Goal: Information Seeking & Learning: Understand process/instructions

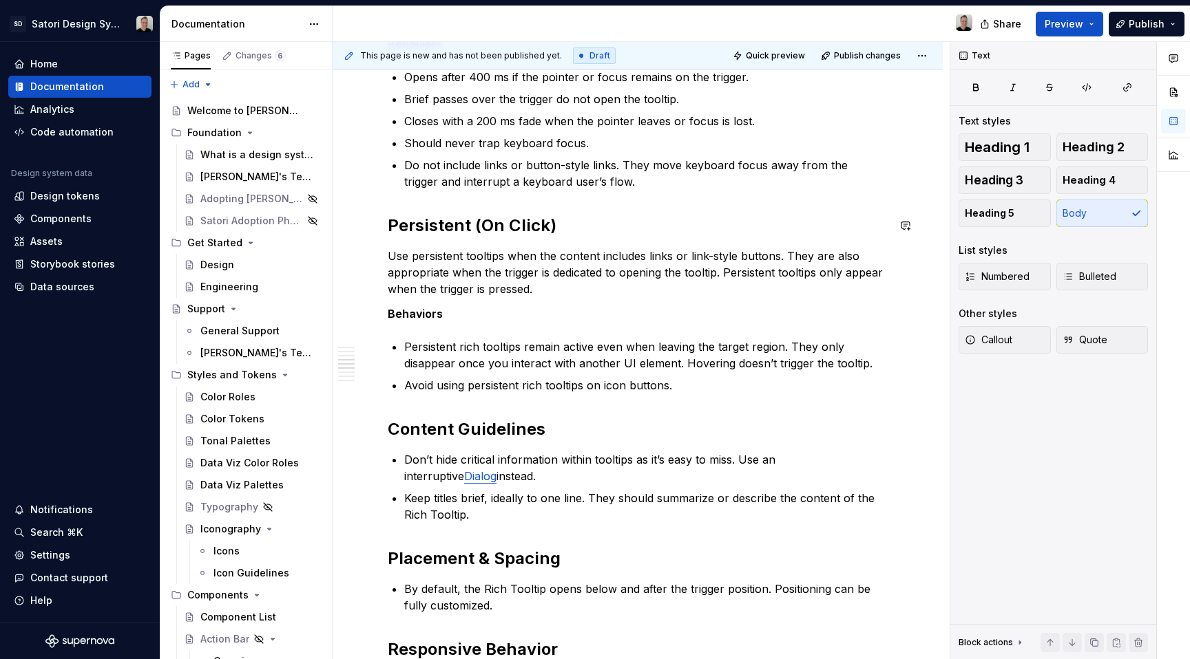
scroll to position [723, 0]
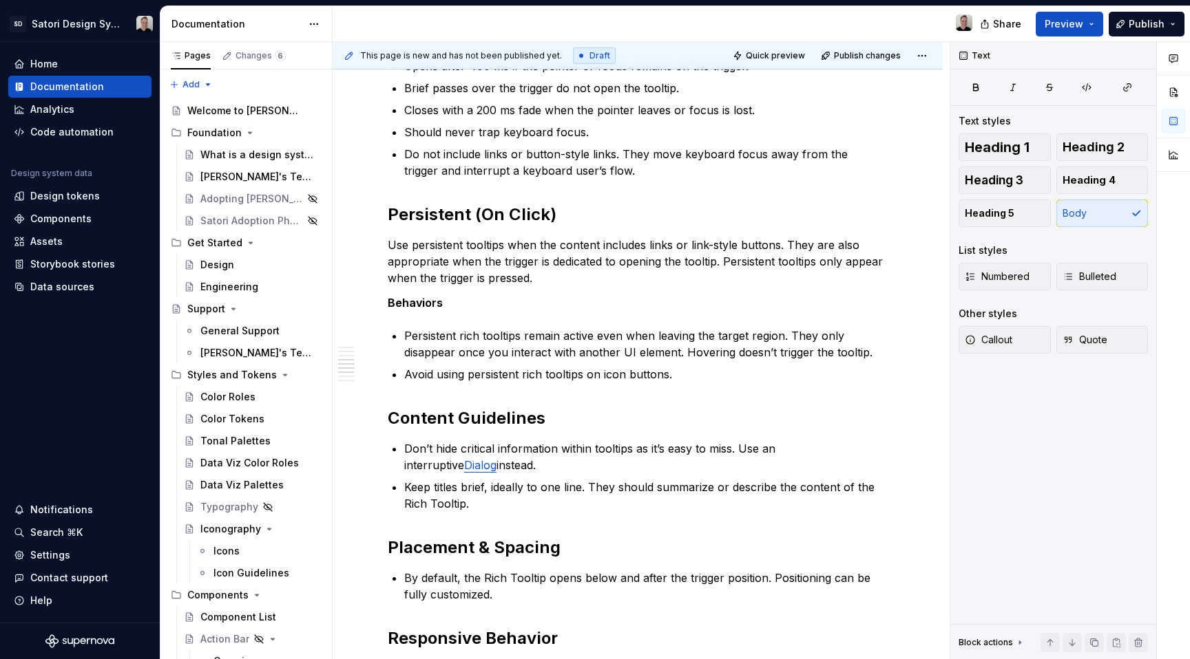
type textarea "*"
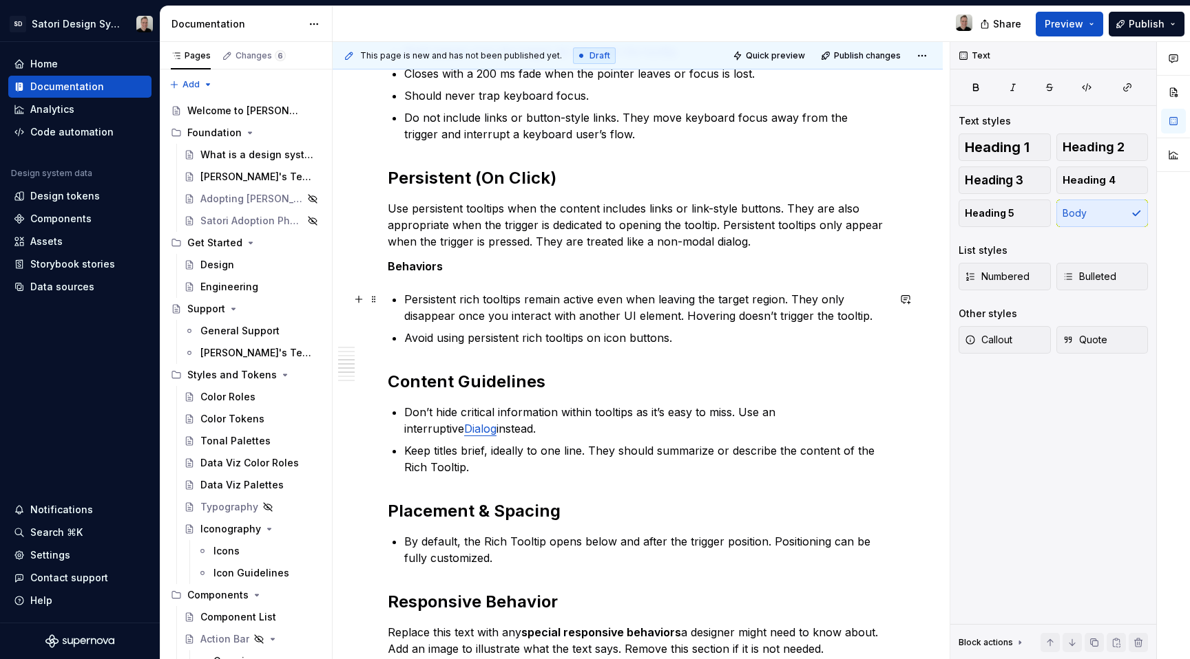
scroll to position [763, 0]
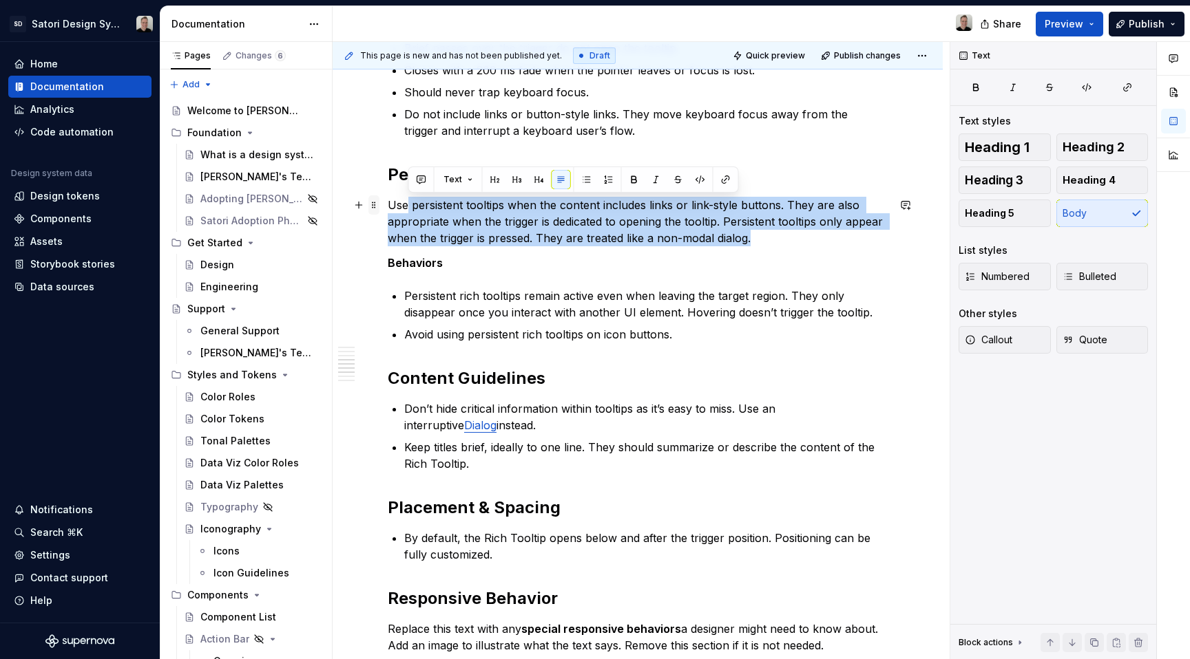
drag, startPoint x: 746, startPoint y: 235, endPoint x: 375, endPoint y: 207, distance: 372.1
click at [388, 207] on div "Anatomy General Usage Use Rich Tooltips when you need to provide additional con…" at bounding box center [638, 266] width 500 height 1514
click at [700, 231] on p "Use persistent tooltips when the content includes links or link-style buttons. …" at bounding box center [638, 222] width 500 height 50
drag, startPoint x: 780, startPoint y: 240, endPoint x: 379, endPoint y: 207, distance: 402.0
click at [379, 207] on div "Anatomy General Usage Use Rich Tooltips when you need to provide additional con…" at bounding box center [637, 348] width 610 height 1745
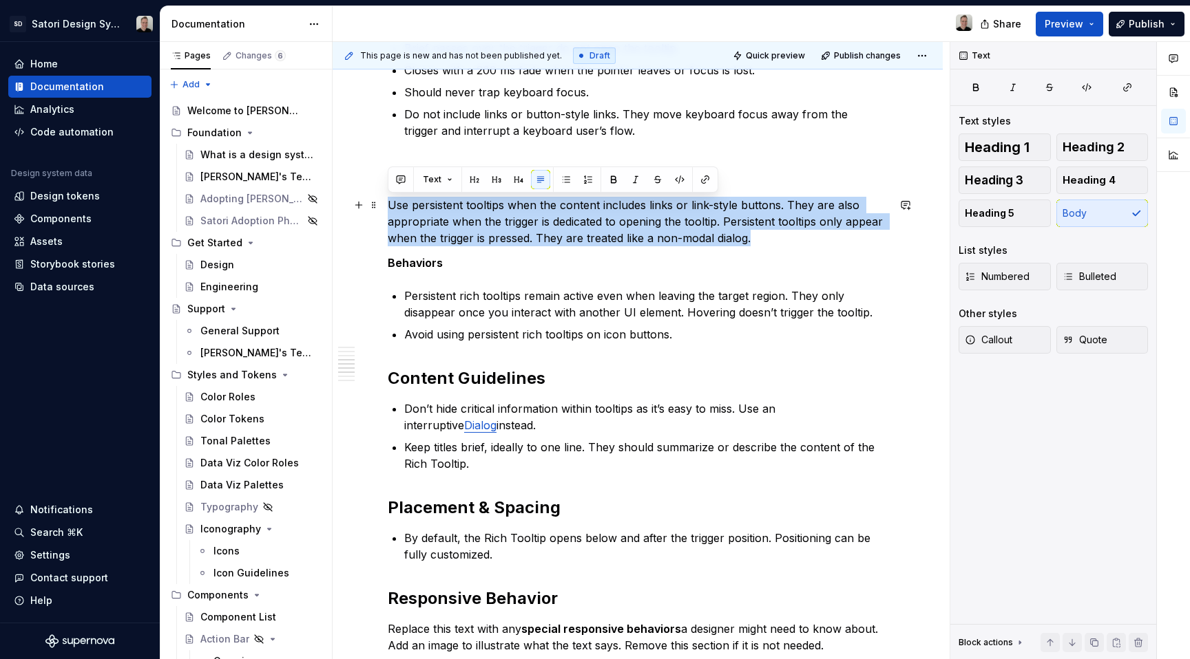
copy p "Use persistent tooltips when the content includes links or link-style buttons. …"
click at [533, 238] on p "Use persistent tooltips when the content includes links or link-style buttons. …" at bounding box center [638, 222] width 500 height 50
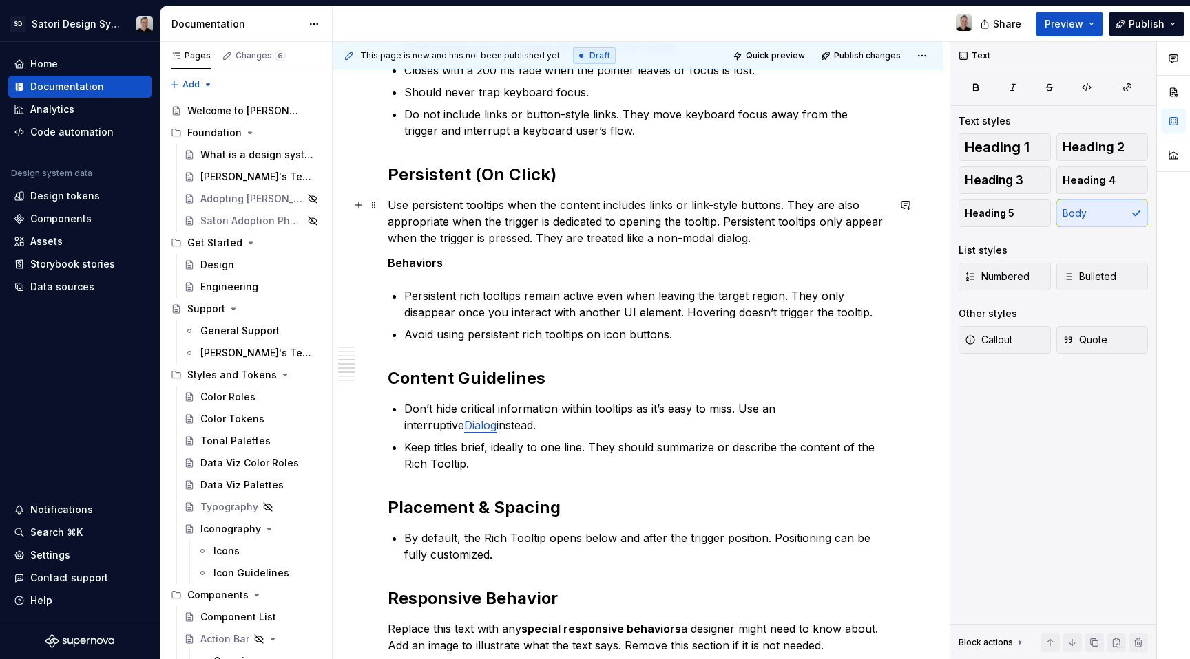
click at [750, 234] on p "Use persistent tooltips when the content includes links or link-style buttons. …" at bounding box center [638, 222] width 500 height 50
click at [761, 240] on p "Use persistent tooltips when the content includes links or link-style buttons. …" at bounding box center [638, 222] width 500 height 50
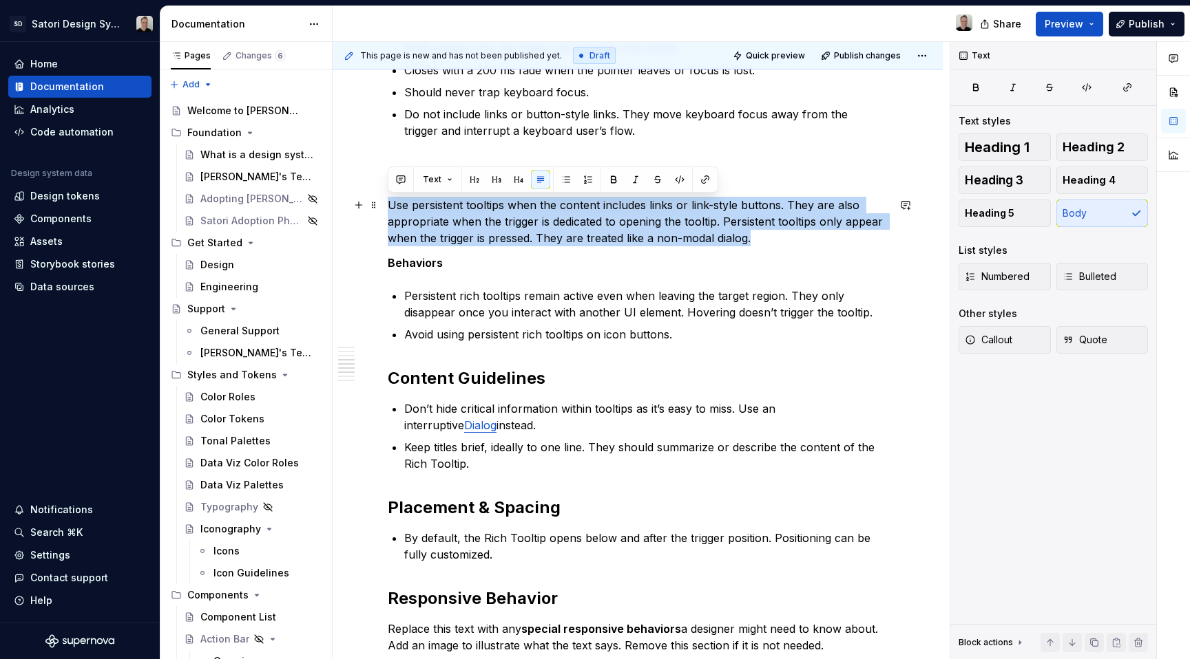
drag, startPoint x: 767, startPoint y: 237, endPoint x: 390, endPoint y: 209, distance: 378.3
click at [390, 209] on p "Use persistent tooltips when the content includes links or link-style buttons. …" at bounding box center [638, 222] width 500 height 50
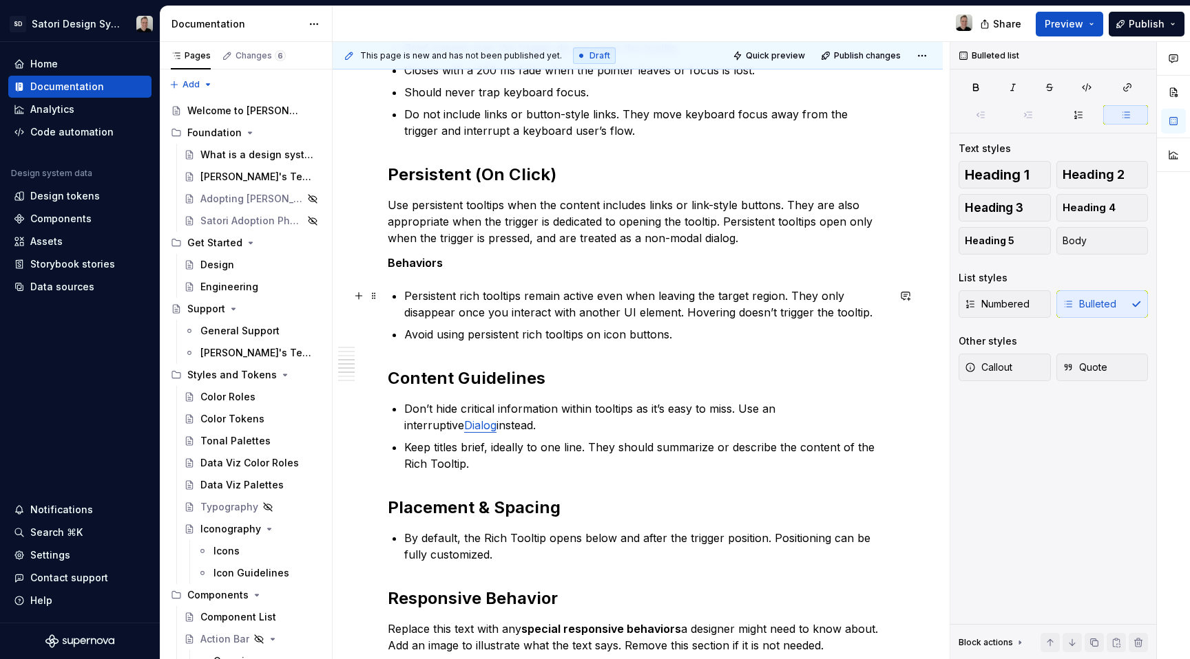
click at [635, 298] on p "Persistent rich tooltips remain active even when leaving the target region. The…" at bounding box center [645, 304] width 483 height 33
click at [751, 242] on p "Use persistent tooltips when the content includes links or link-style buttons. …" at bounding box center [638, 222] width 500 height 50
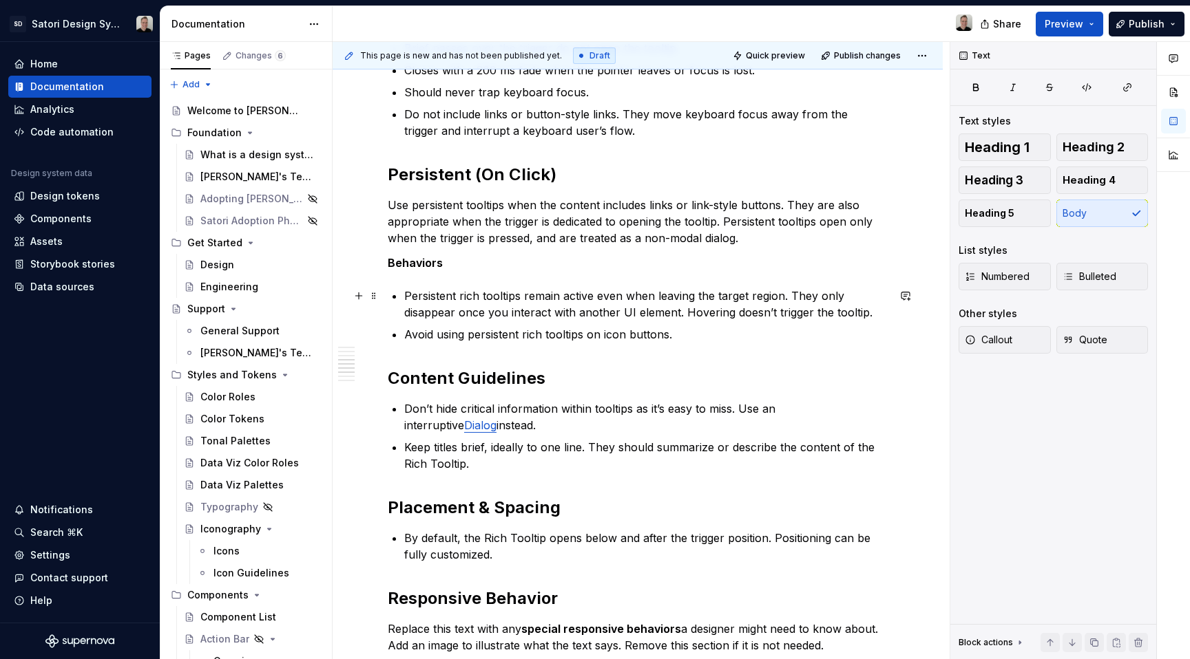
click at [575, 304] on p "Persistent rich tooltips remain active even when leaving the target region. The…" at bounding box center [645, 304] width 483 height 33
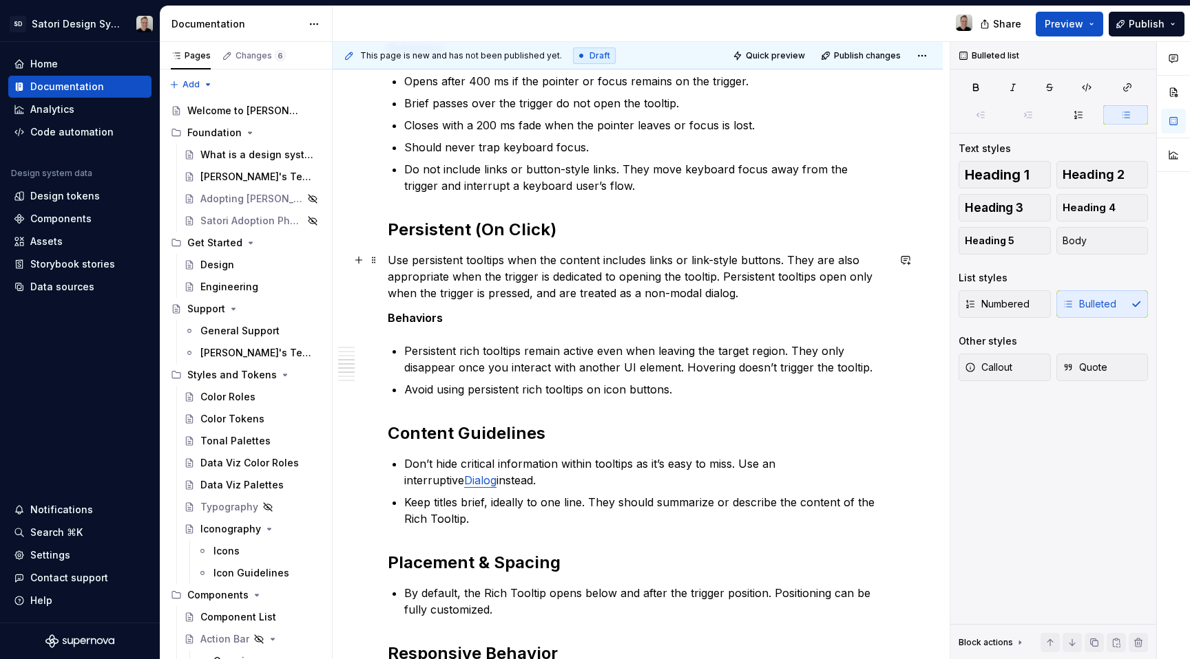
scroll to position [707, 0]
click at [405, 352] on p "Persistent rich tooltips remain active even when leaving the target region. The…" at bounding box center [645, 359] width 483 height 33
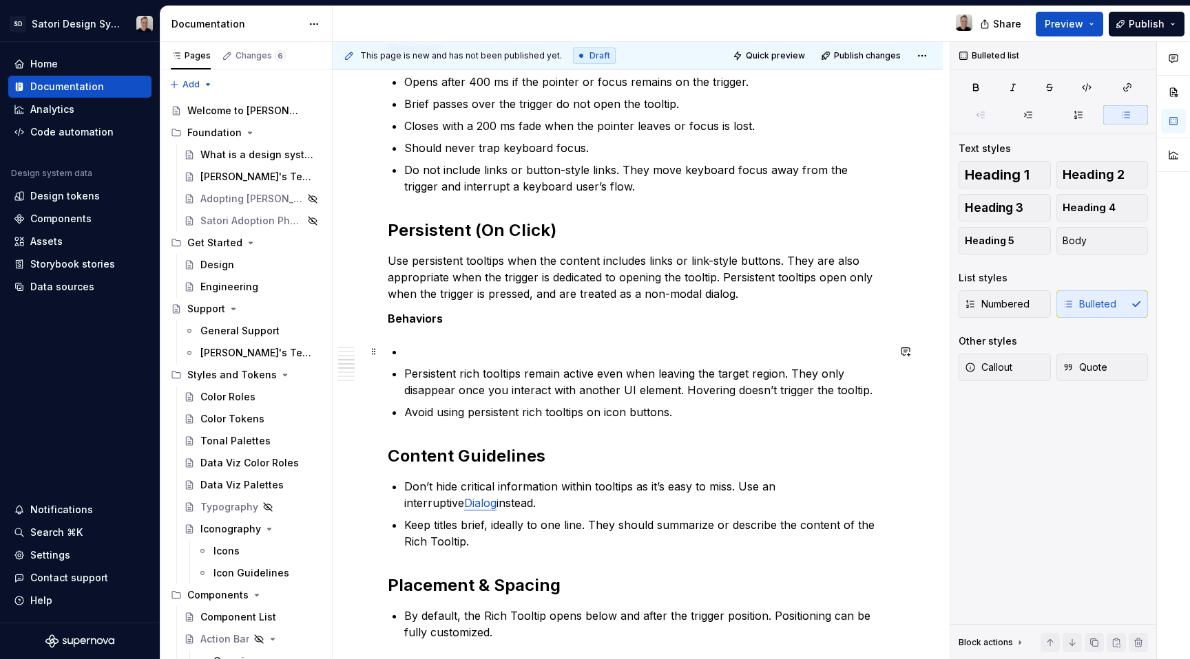
click at [444, 352] on p at bounding box center [645, 351] width 483 height 17
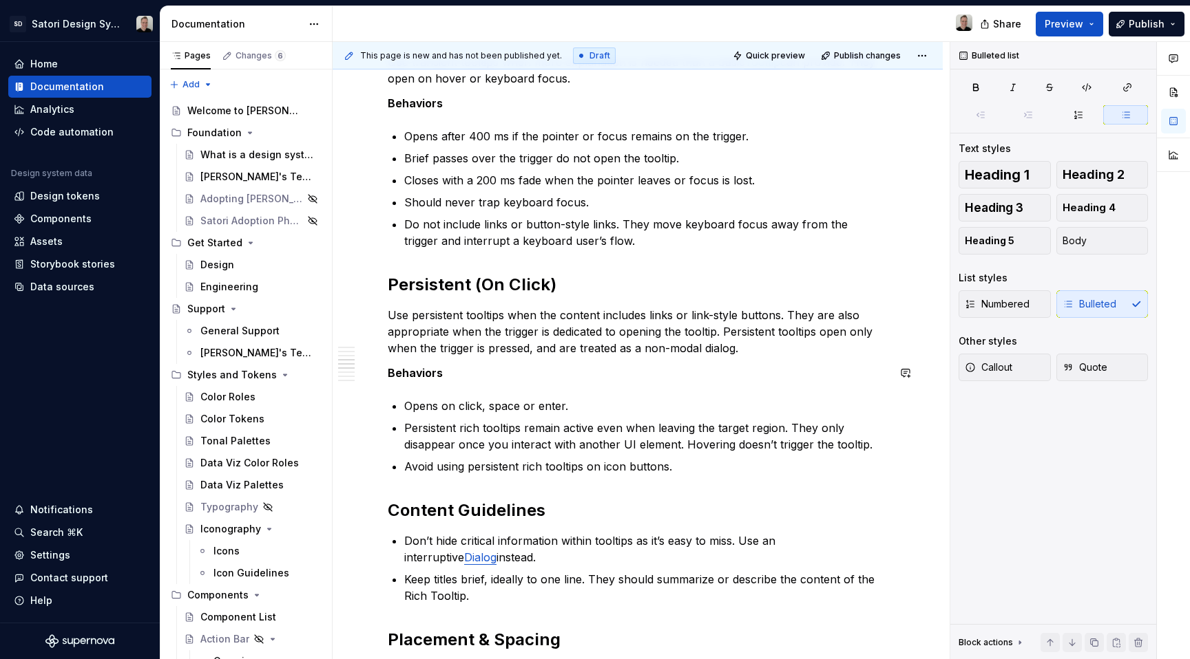
scroll to position [644, 0]
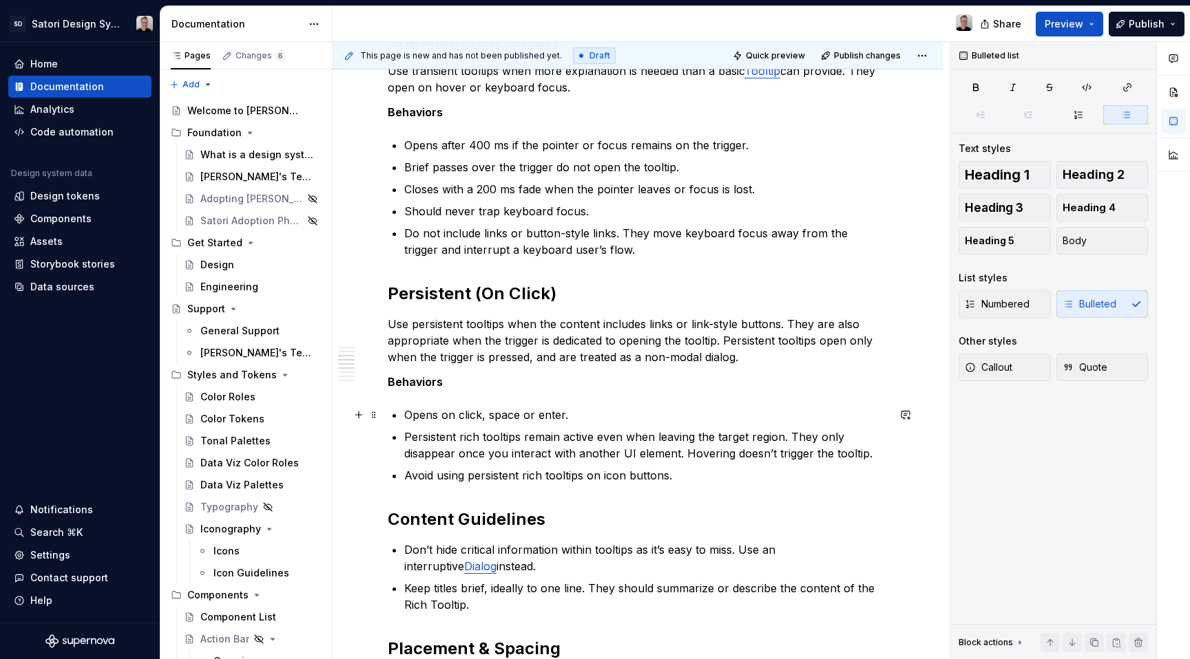
click at [472, 419] on p "Opens on click, space or enter." at bounding box center [645, 415] width 483 height 17
click at [537, 421] on p "Opens on click, space or enter." at bounding box center [645, 415] width 483 height 17
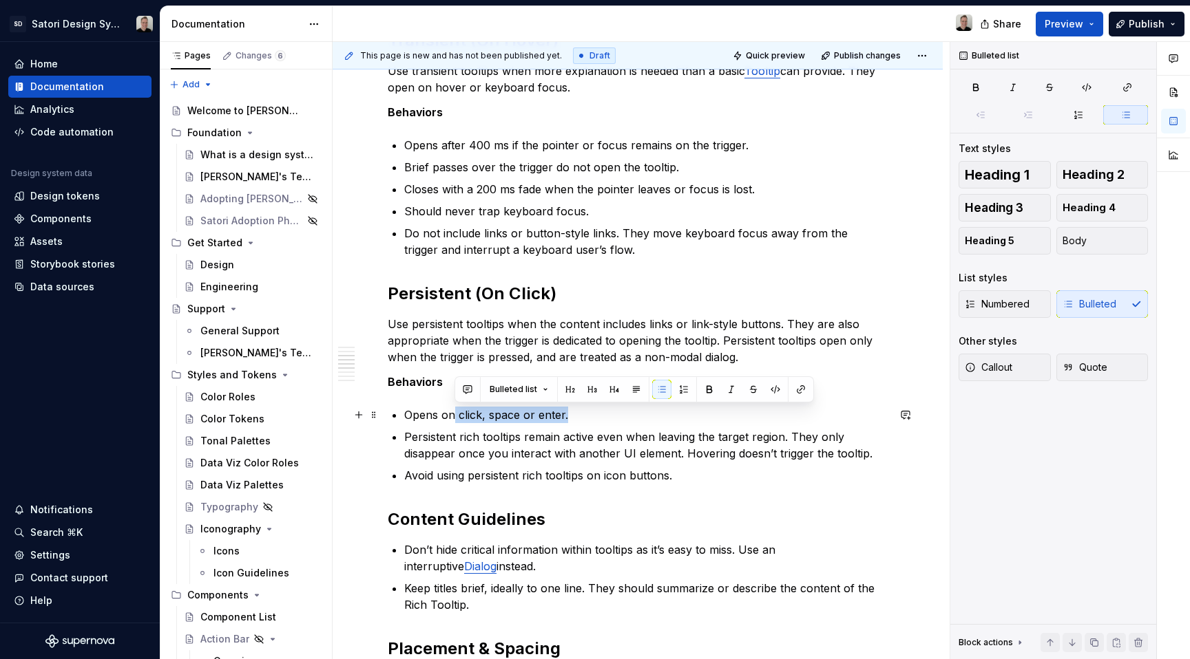
drag, startPoint x: 569, startPoint y: 414, endPoint x: 453, endPoint y: 417, distance: 116.4
click at [453, 417] on p "Opens on click, space or enter." at bounding box center [645, 415] width 483 height 17
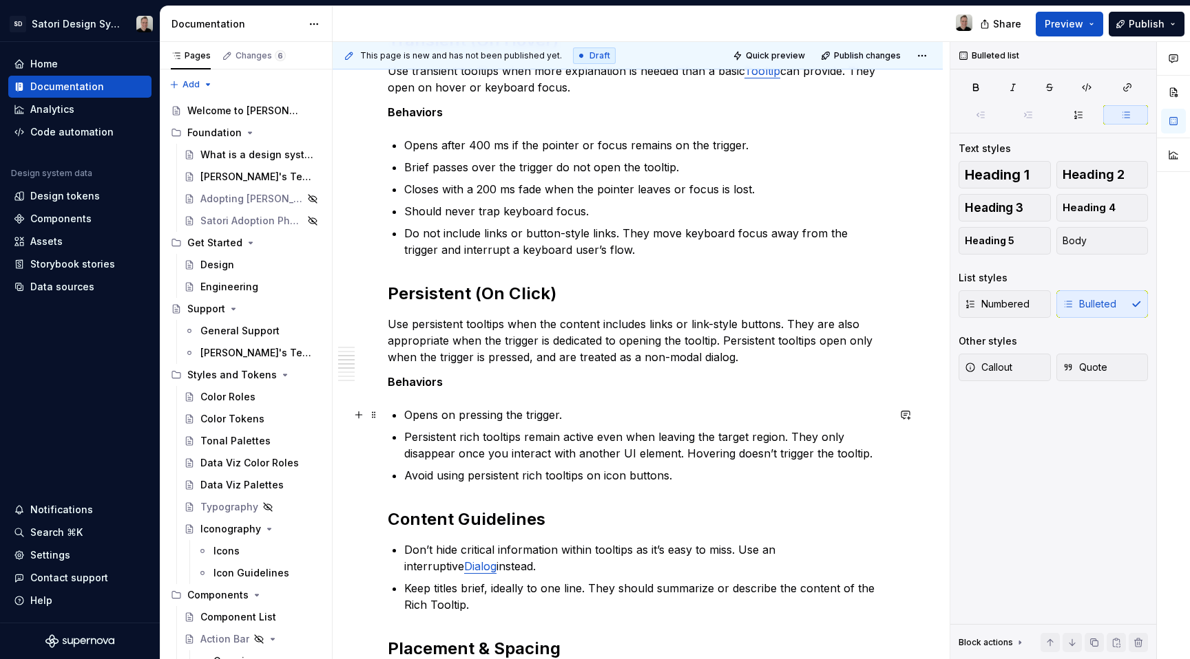
click at [443, 418] on p "Opens on pressing the trigger." at bounding box center [645, 415] width 483 height 17
click at [635, 417] on p "Opens when pressing the trigger." at bounding box center [645, 415] width 483 height 17
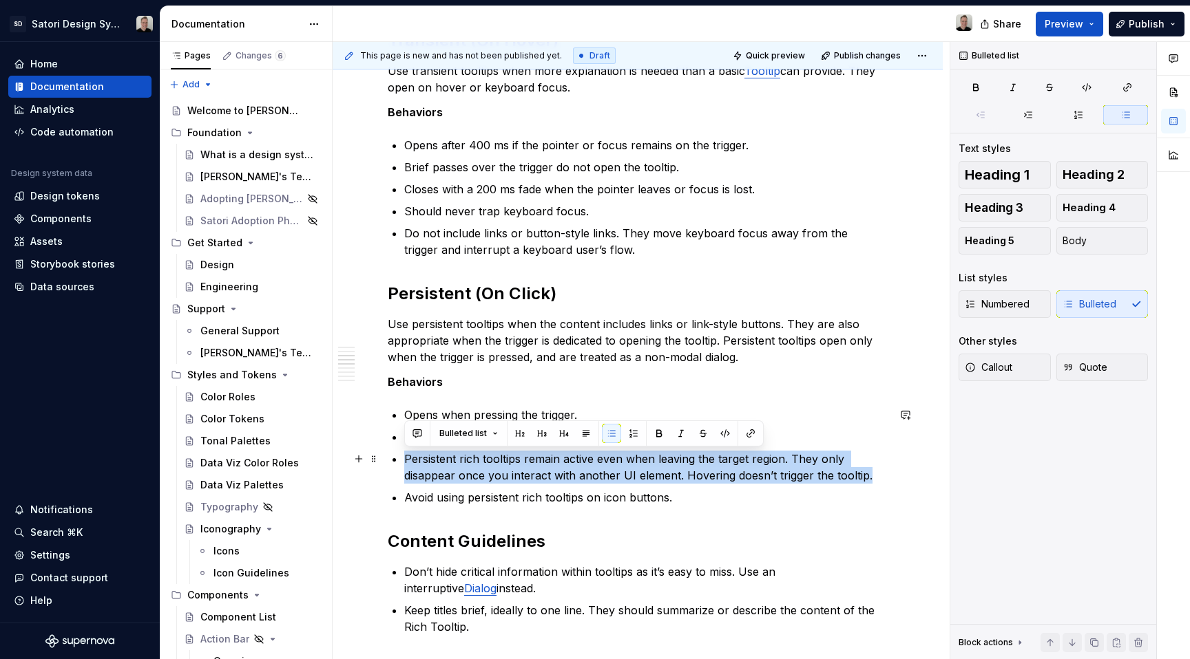
drag, startPoint x: 867, startPoint y: 476, endPoint x: 392, endPoint y: 458, distance: 475.3
click at [392, 458] on div "Anatomy General Usage Use Rich Tooltips when you need to provide additional con…" at bounding box center [638, 399] width 500 height 1542
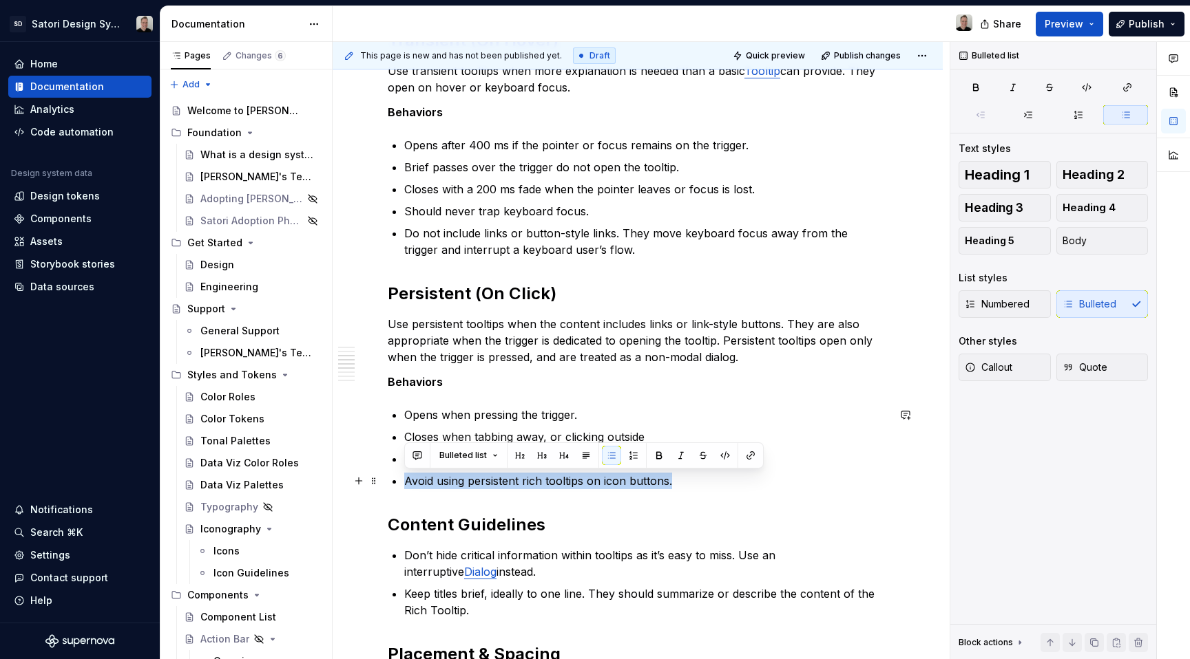
drag, startPoint x: 679, startPoint y: 480, endPoint x: 394, endPoint y: 468, distance: 285.9
click at [393, 469] on div "Anatomy General Usage Use Rich Tooltips when you need to provide additional con…" at bounding box center [638, 390] width 500 height 1525
click at [671, 505] on div "Anatomy General Usage Use Rich Tooltips when you need to provide additional con…" at bounding box center [638, 390] width 500 height 1525
drag, startPoint x: 663, startPoint y: 483, endPoint x: 397, endPoint y: 477, distance: 266.5
click at [404, 477] on li "Avoid using persistent rich tooltips on icon buttons." at bounding box center [645, 481] width 483 height 17
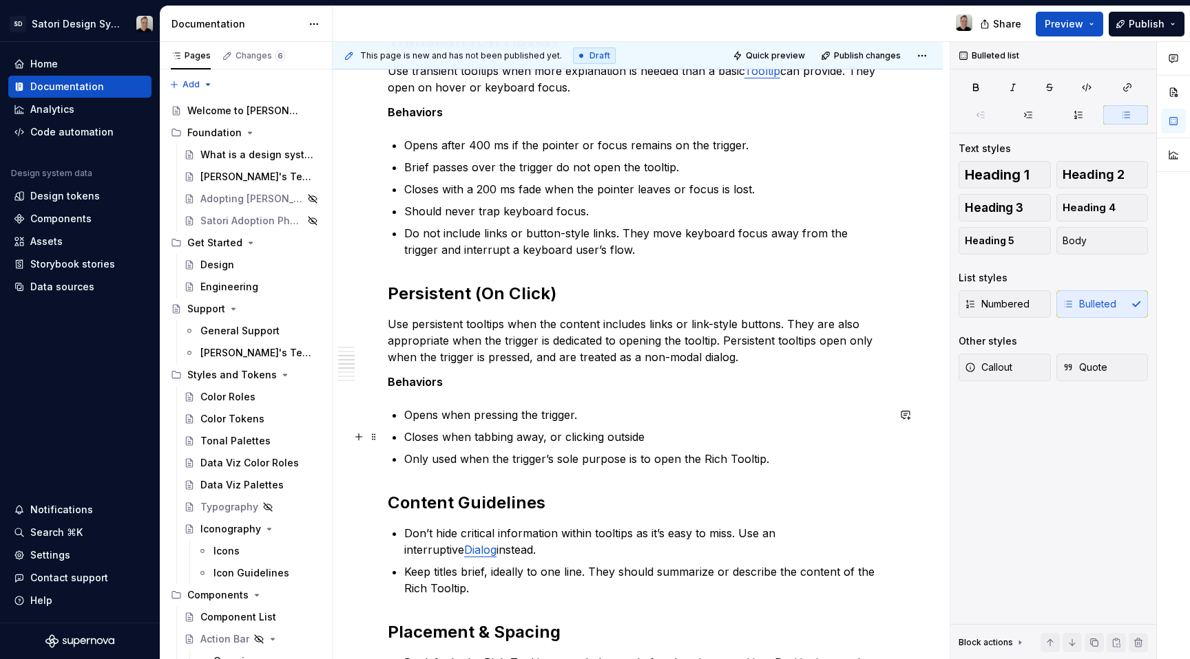
click at [703, 437] on p "Closes when tabbing away, or clicking outside" at bounding box center [645, 437] width 483 height 17
click at [796, 443] on p "Closes when tabbing away, or clicking outside" at bounding box center [645, 437] width 483 height 17
click at [792, 452] on p "Only used when the trigger’s sole purpose is to open the Rich Tooltip." at bounding box center [645, 459] width 483 height 17
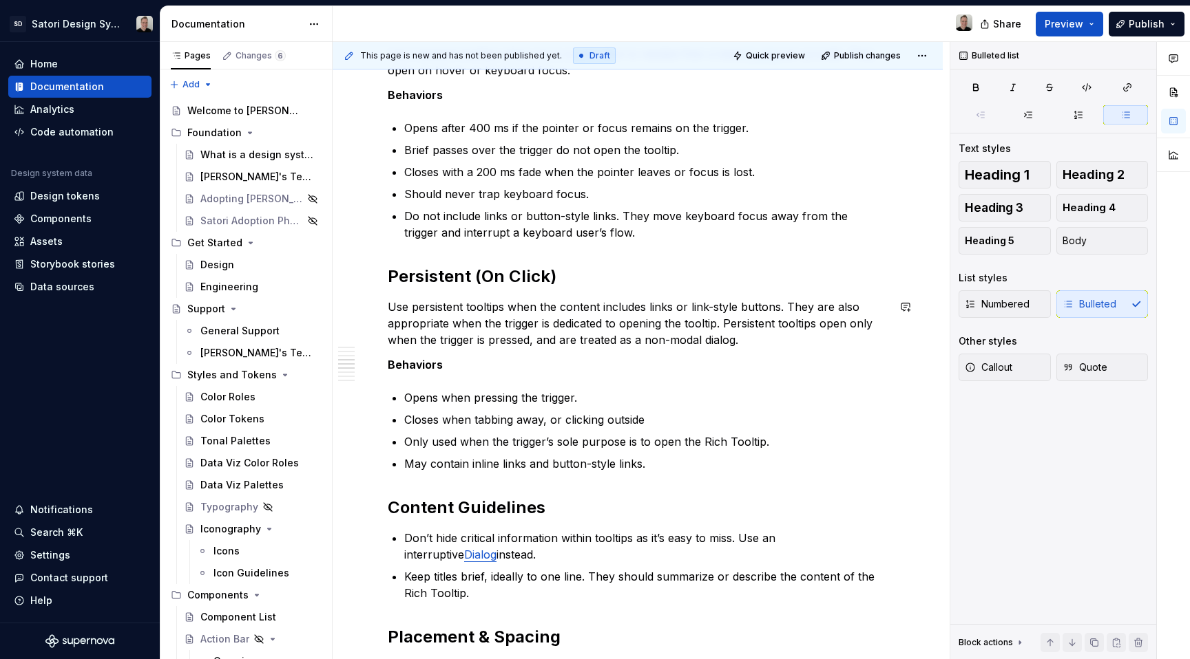
scroll to position [790, 0]
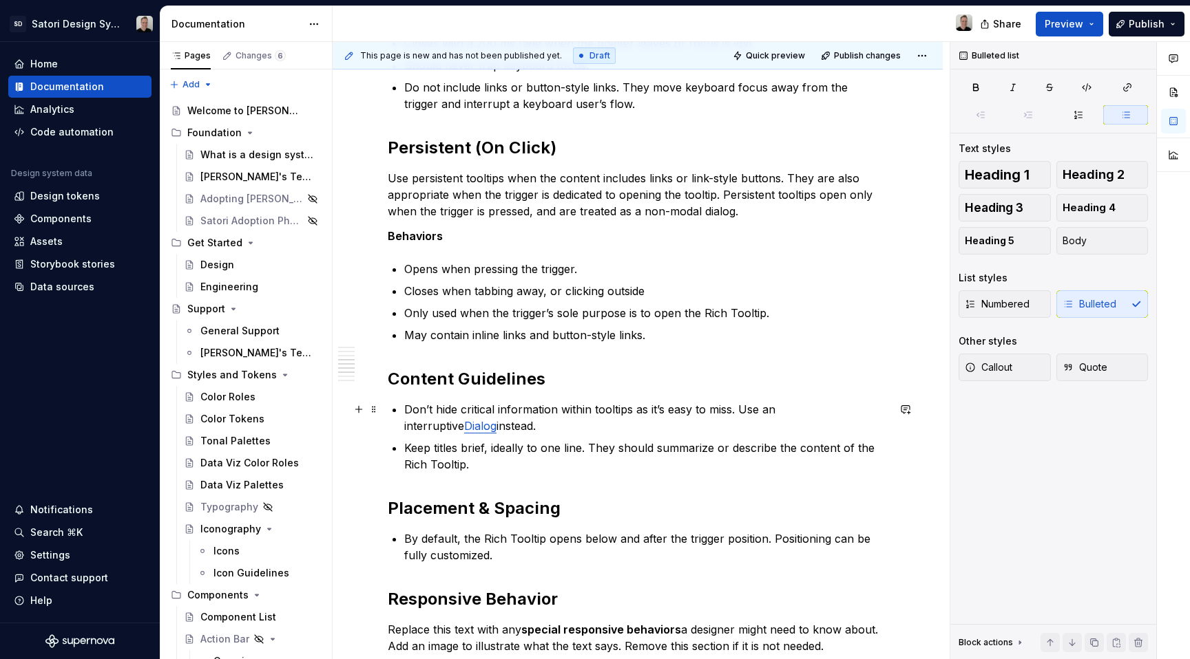
click at [604, 424] on p "Don’t hide critical information within tooltips as it’s easy to miss. Use an in…" at bounding box center [645, 417] width 483 height 33
click at [402, 428] on div "Anatomy General Usage Use Rich Tooltips when you need to provide additional con…" at bounding box center [638, 244] width 500 height 1525
click at [538, 419] on p "Don’t hide critical information within tooltips as it’s easy to miss. Use an in…" at bounding box center [645, 417] width 483 height 33
click at [734, 419] on p "Don’t hide critical information within tooltips as it’s easy to miss. Use an in…" at bounding box center [645, 417] width 483 height 33
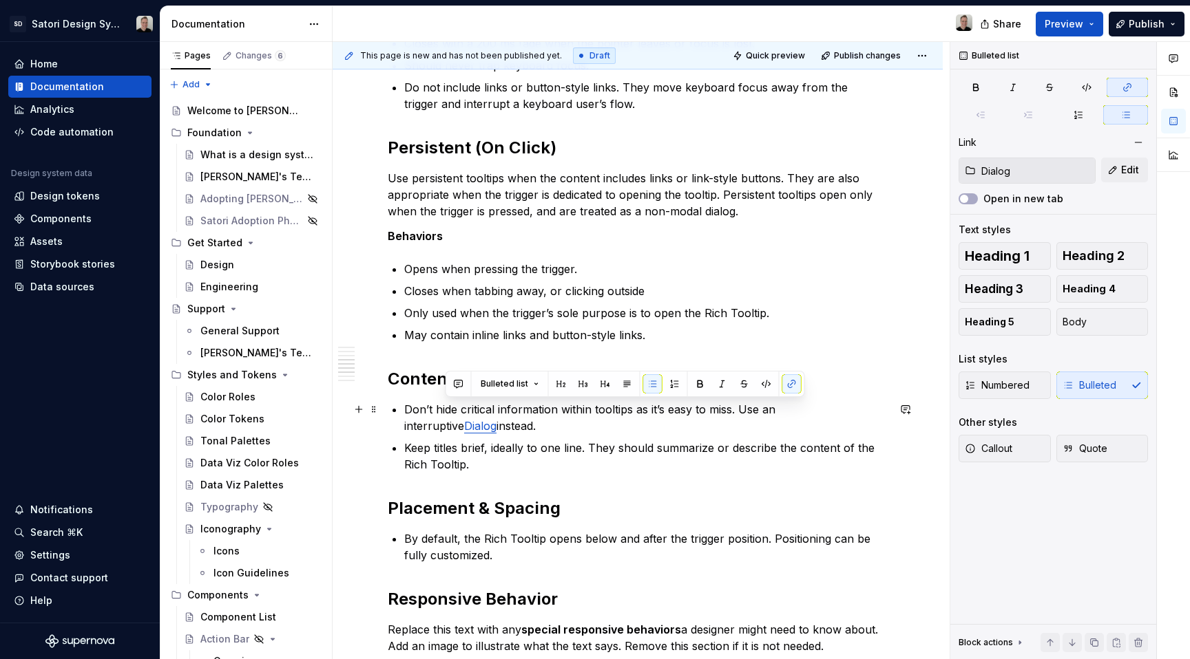
click at [741, 415] on p "Don’t hide critical information within tooltips as it’s easy to miss. Use an in…" at bounding box center [645, 417] width 483 height 33
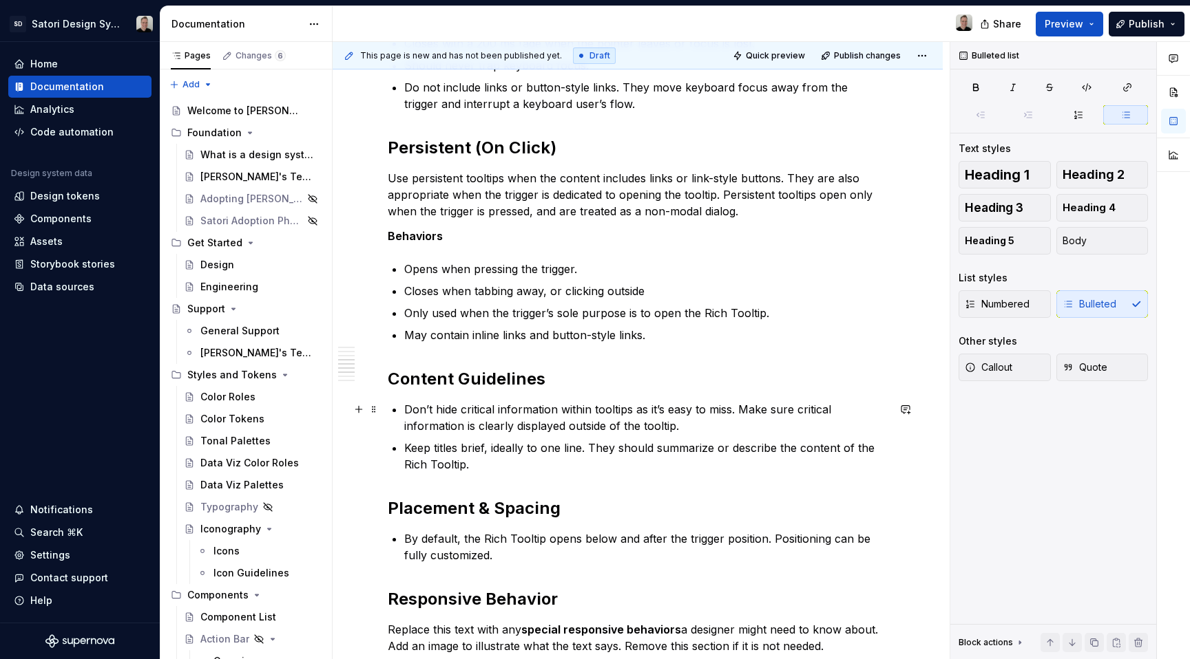
click at [569, 427] on p "Don’t hide critical information within tooltips as it’s easy to miss. Make sure…" at bounding box center [645, 417] width 483 height 33
drag, startPoint x: 757, startPoint y: 423, endPoint x: 632, endPoint y: 427, distance: 124.6
click at [632, 427] on p "Don’t hide critical information within tooltips as it’s easy to miss. Make sure…" at bounding box center [645, 417] width 483 height 33
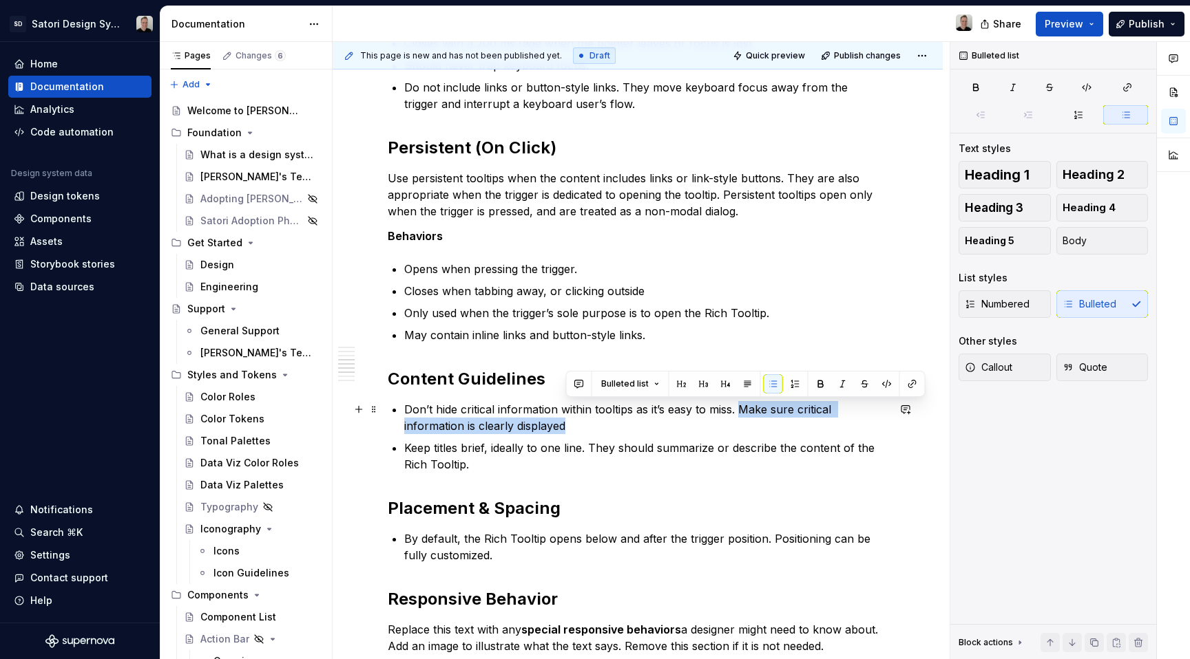
drag, startPoint x: 706, startPoint y: 425, endPoint x: 739, endPoint y: 410, distance: 35.4
click at [739, 410] on p "Don’t hide critical information within tooltips as it’s easy to miss. Make sure…" at bounding box center [645, 417] width 483 height 33
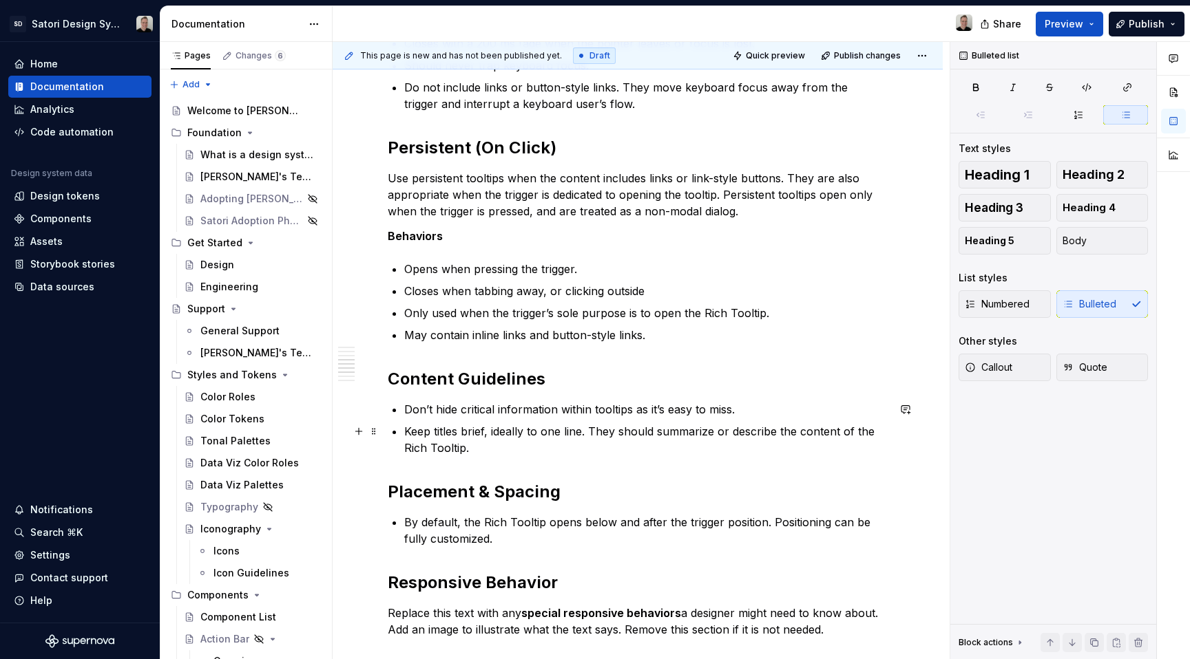
click at [542, 443] on p "Keep titles brief, ideally to one line. They should summarize or describe the c…" at bounding box center [645, 439] width 483 height 33
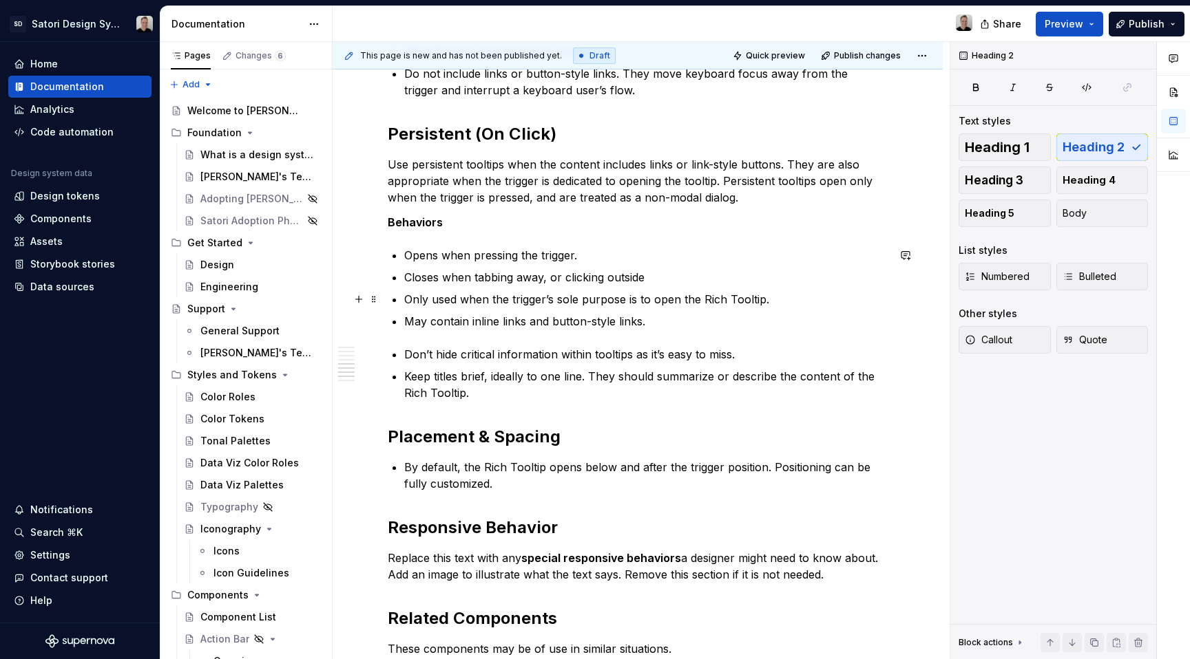
scroll to position [968, 0]
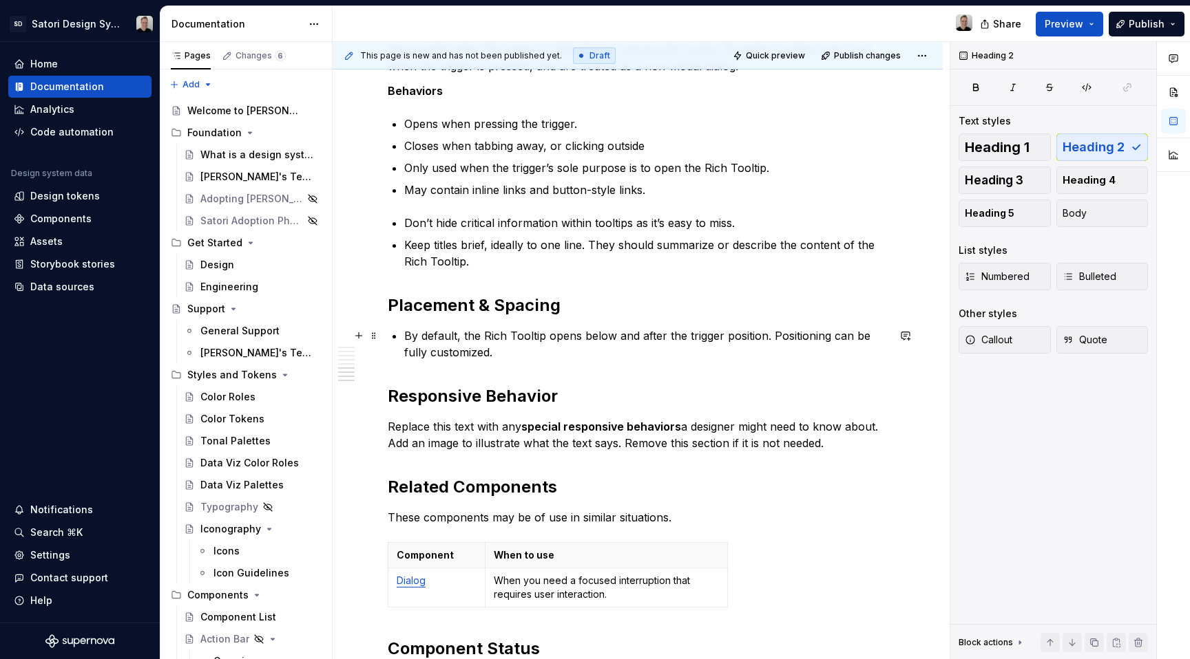
click at [462, 343] on p "By default, the Rich Tooltip opens below and after the trigger position. Positi…" at bounding box center [645, 344] width 483 height 33
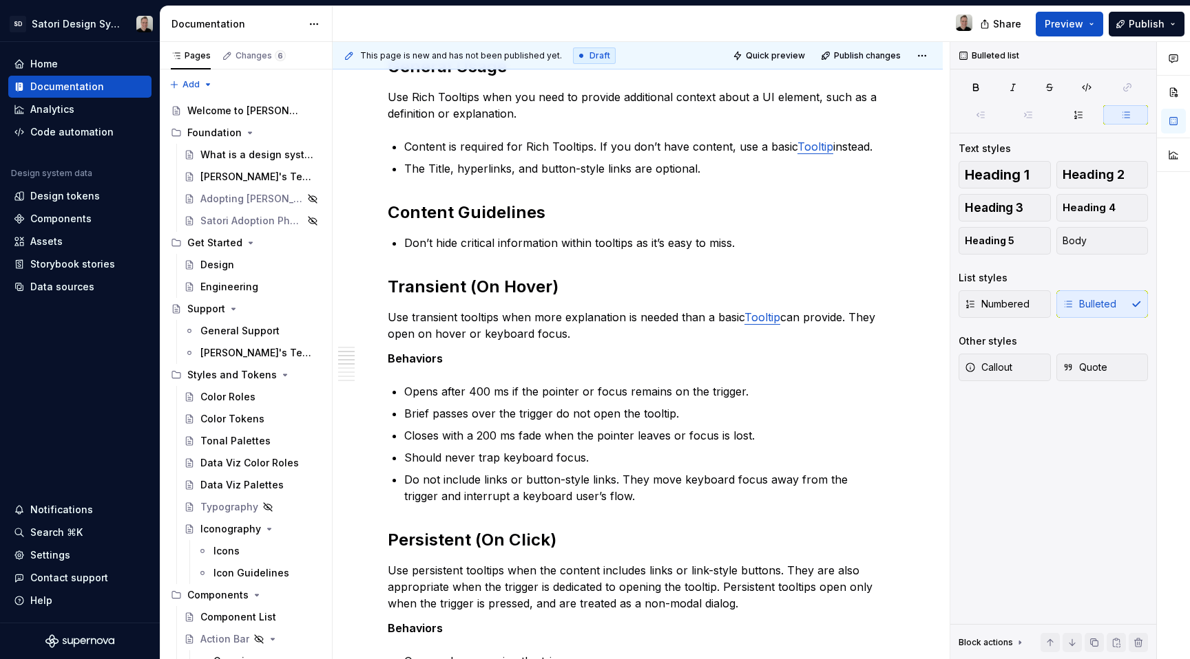
scroll to position [471, 0]
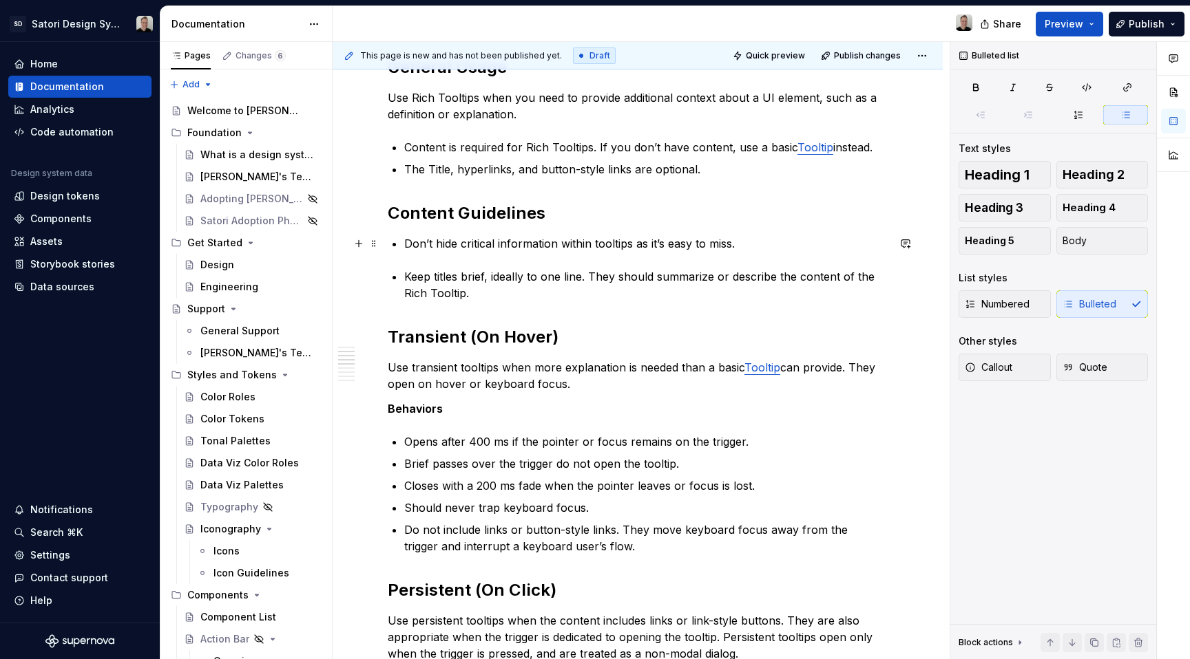
click at [730, 242] on p "Don’t hide critical information within tooltips as it’s easy to miss." at bounding box center [645, 243] width 483 height 17
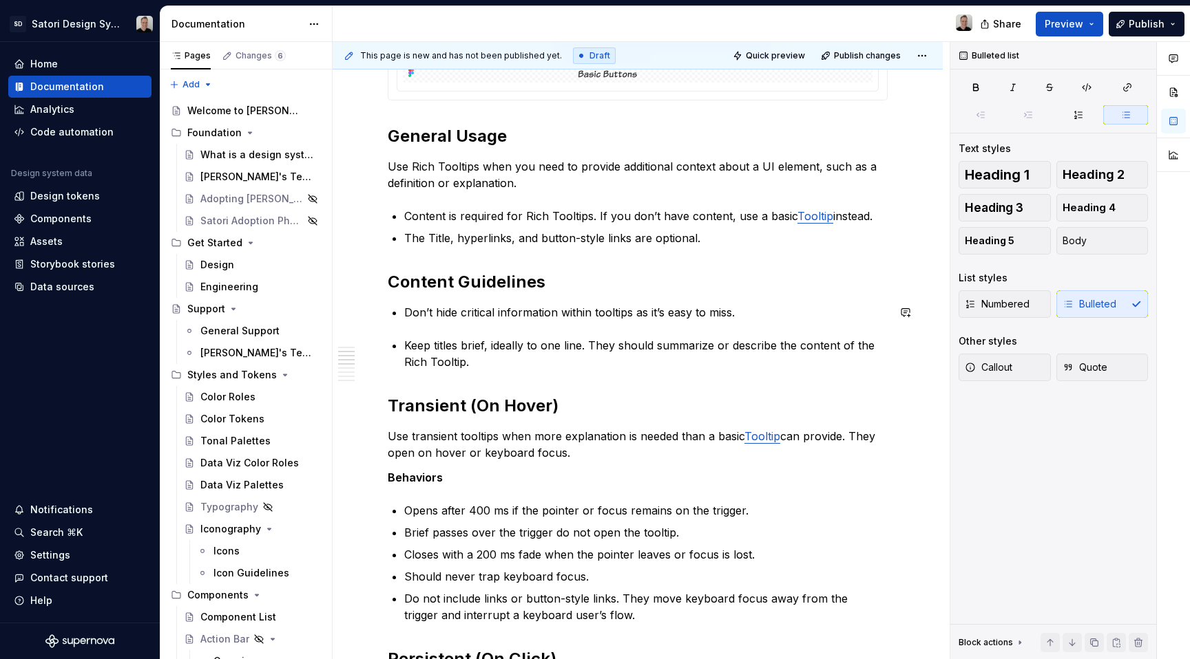
scroll to position [400, 0]
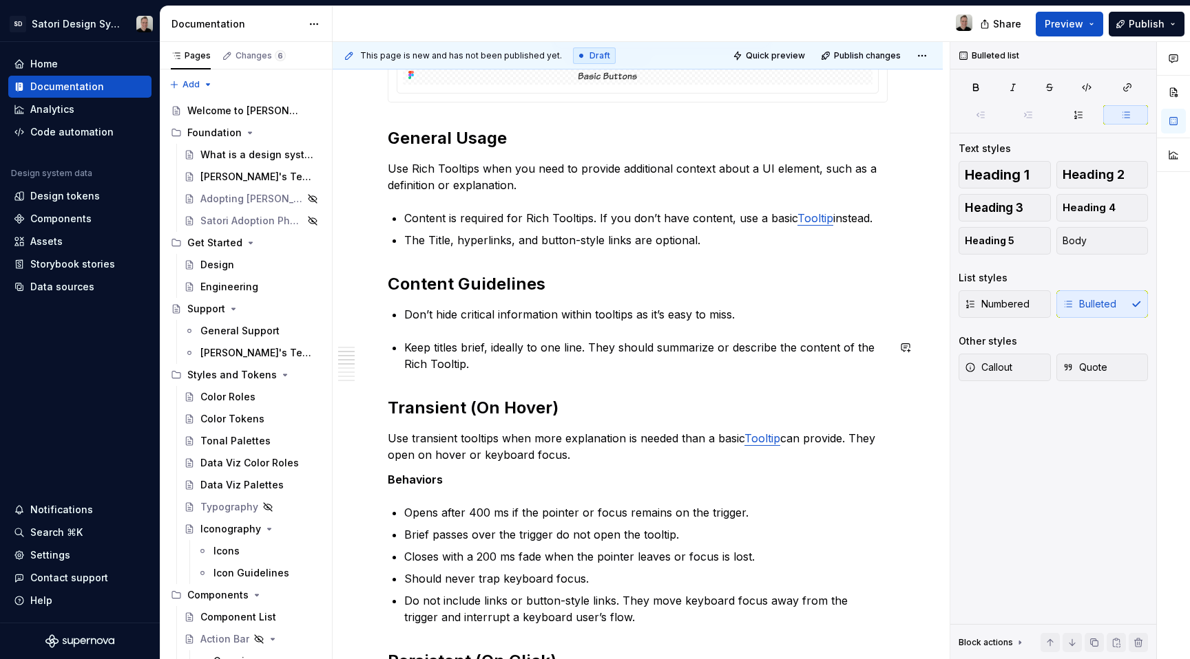
click at [690, 325] on div "Anatomy General Usage Use Rich Tooltips when you need to provide additional con…" at bounding box center [638, 632] width 500 height 1520
click at [776, 314] on p "Don’t hide critical information within tooltips as it’s easy to miss." at bounding box center [645, 314] width 483 height 17
drag, startPoint x: 405, startPoint y: 350, endPoint x: 442, endPoint y: 341, distance: 38.2
click at [405, 349] on p "Keep titles brief, ideally to one line. They should summarize or describe the c…" at bounding box center [645, 355] width 483 height 33
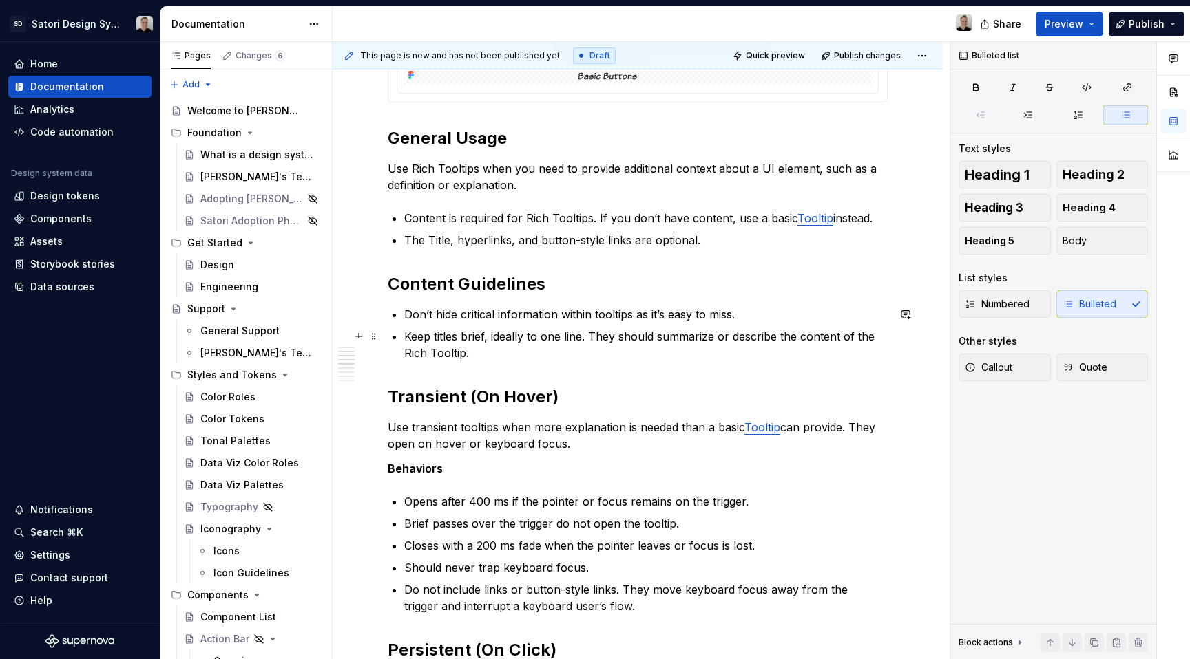
click at [525, 355] on p "Keep titles brief, ideally to one line. They should summarize or describe the c…" at bounding box center [645, 344] width 483 height 33
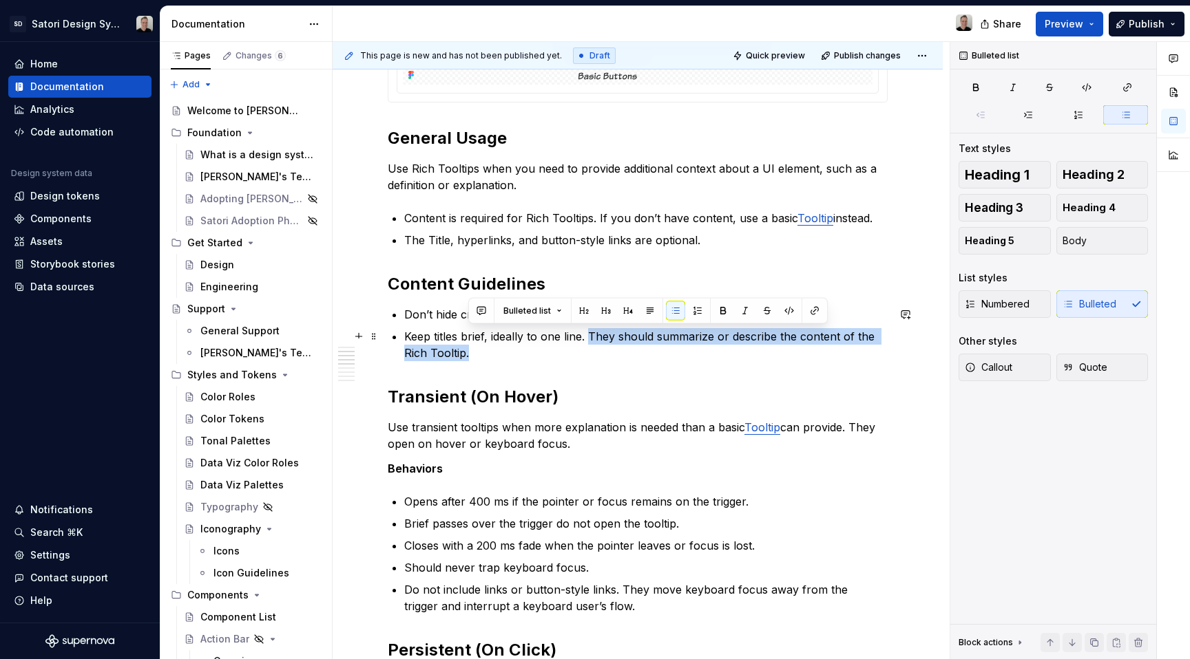
drag, startPoint x: 589, startPoint y: 349, endPoint x: 615, endPoint y: 346, distance: 27.0
click at [591, 337] on p "Keep titles brief, ideally to one line. They should summarize or describe the c…" at bounding box center [645, 344] width 483 height 33
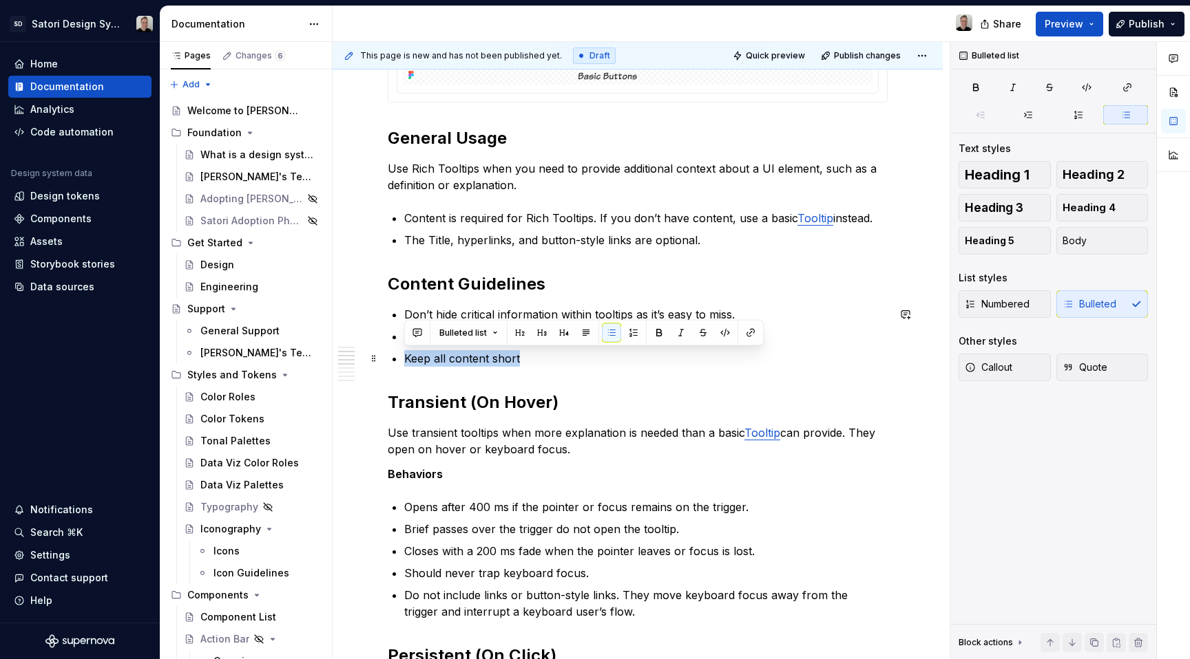
drag, startPoint x: 520, startPoint y: 357, endPoint x: 397, endPoint y: 359, distance: 122.5
click at [404, 359] on li "Keep all content short" at bounding box center [645, 358] width 483 height 17
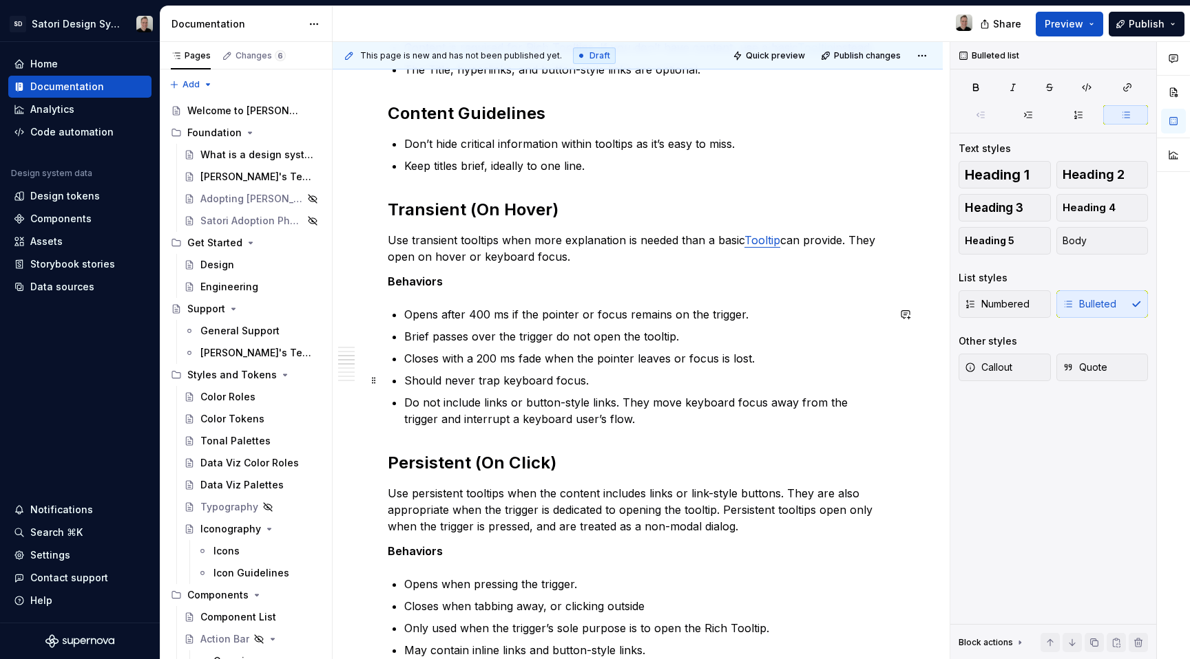
scroll to position [564, 0]
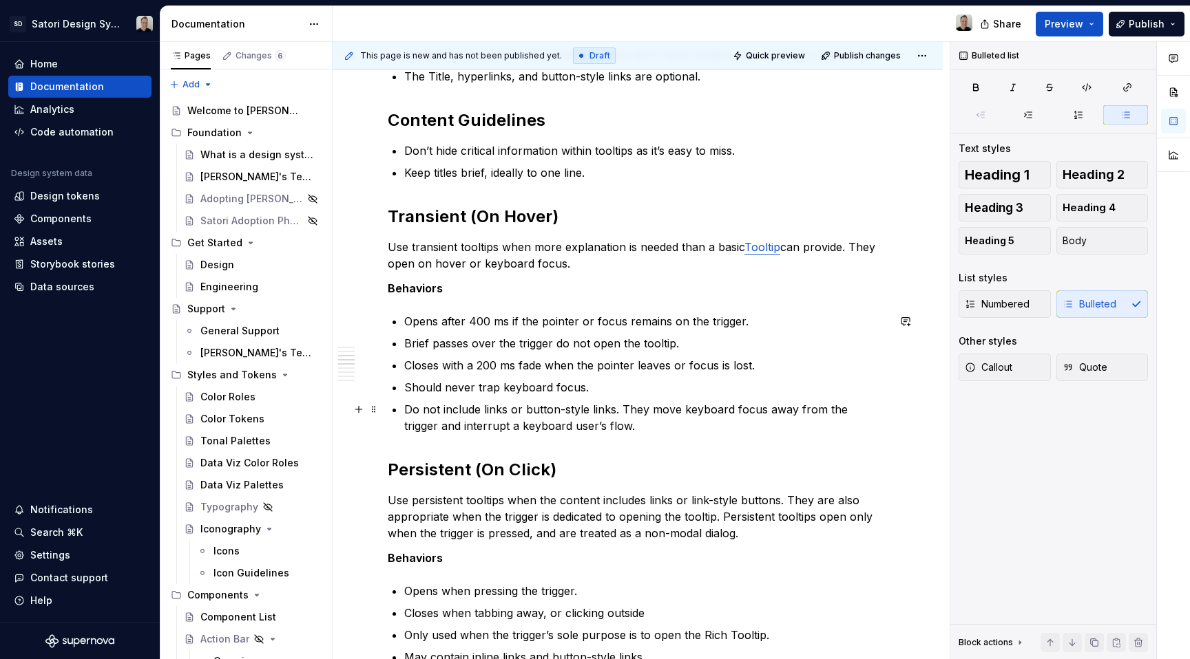
click at [609, 426] on p "Do not include links or button-style links. They move keyboard focus away from …" at bounding box center [645, 417] width 483 height 33
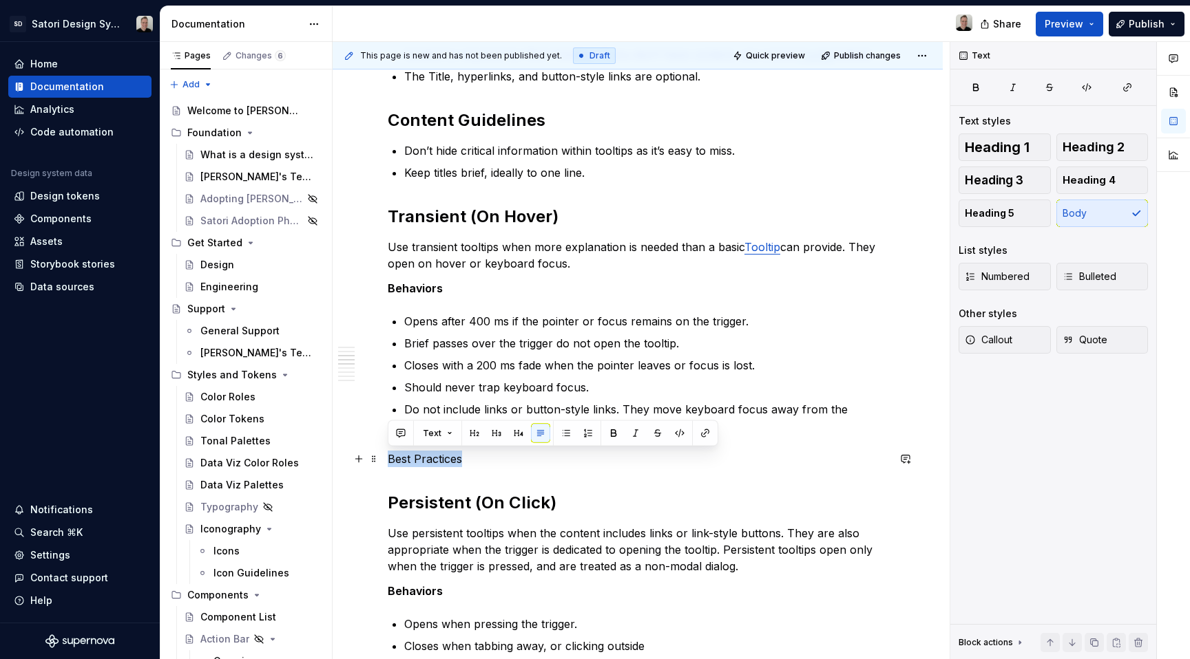
drag, startPoint x: 481, startPoint y: 458, endPoint x: 383, endPoint y: 462, distance: 98.5
click at [383, 462] on div "Anatomy General Usage Use Rich Tooltips when you need to provide additional con…" at bounding box center [637, 561] width 610 height 1773
click at [604, 433] on button "button" at bounding box center [613, 433] width 19 height 19
click at [520, 460] on p "Best Practices" at bounding box center [638, 459] width 500 height 17
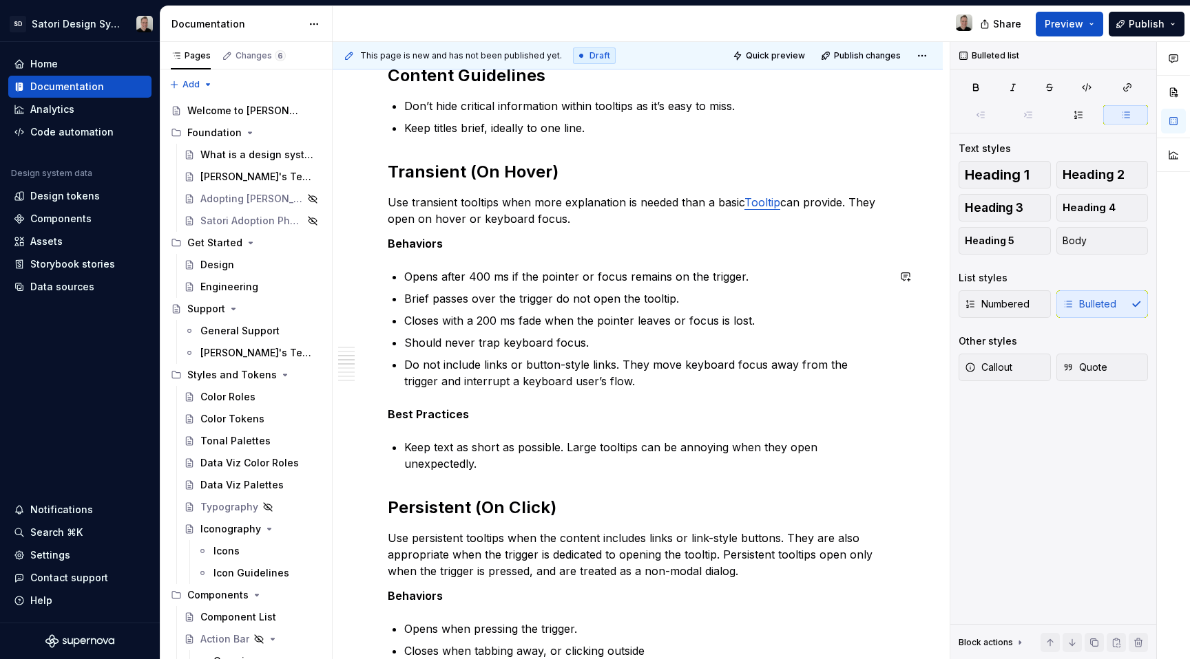
scroll to position [614, 0]
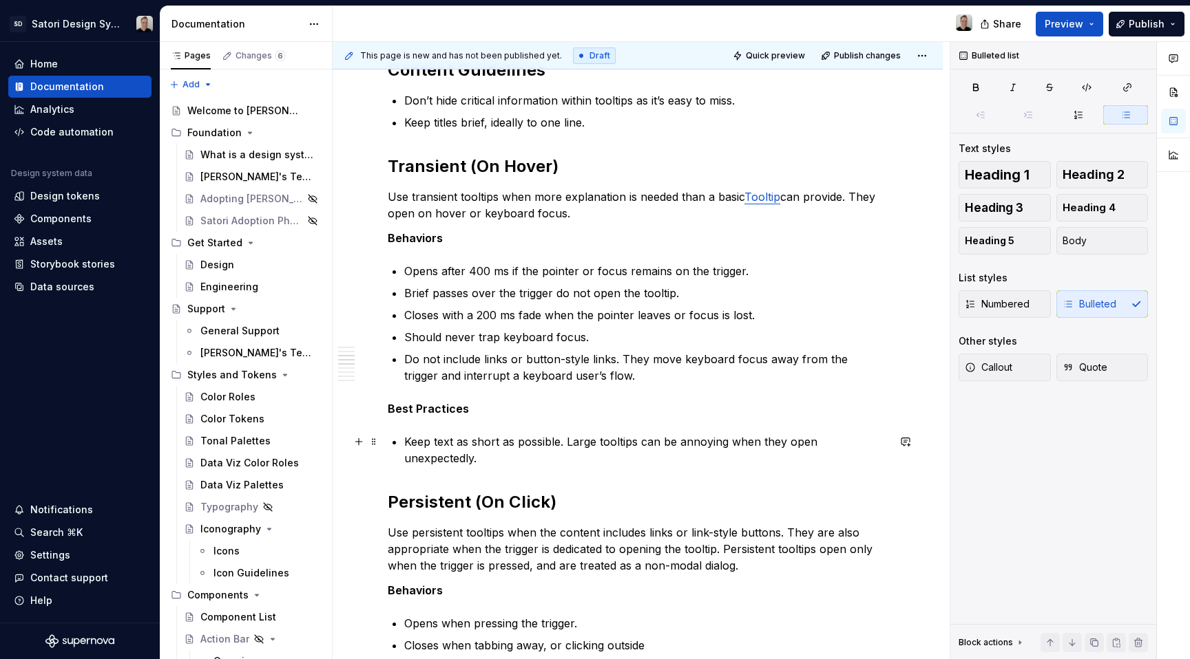
click at [406, 461] on p "Keep text as short as possible. Large tooltips can be annoying when they open u…" at bounding box center [645, 450] width 483 height 33
click at [442, 459] on p "Keep text as short as possible. Large tooltips can be annoying when they open a…" at bounding box center [645, 450] width 483 height 33
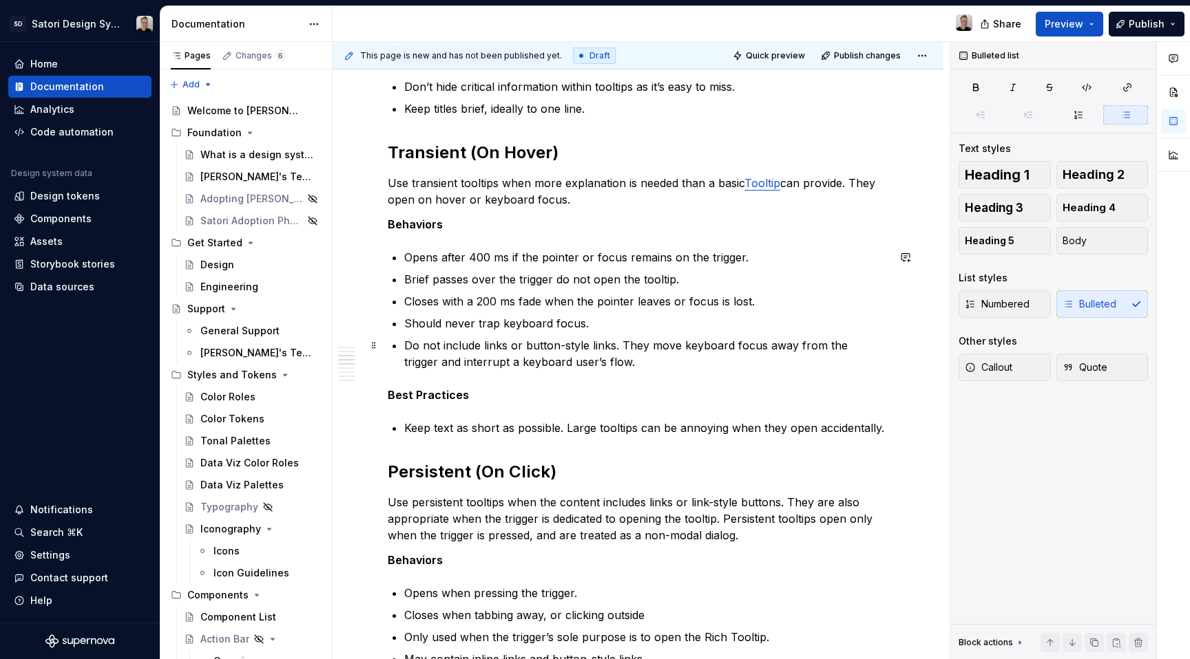
scroll to position [628, 0]
click at [885, 430] on p "Keep text as short as possible. Large tooltips can be annoying when they open a…" at bounding box center [645, 427] width 483 height 17
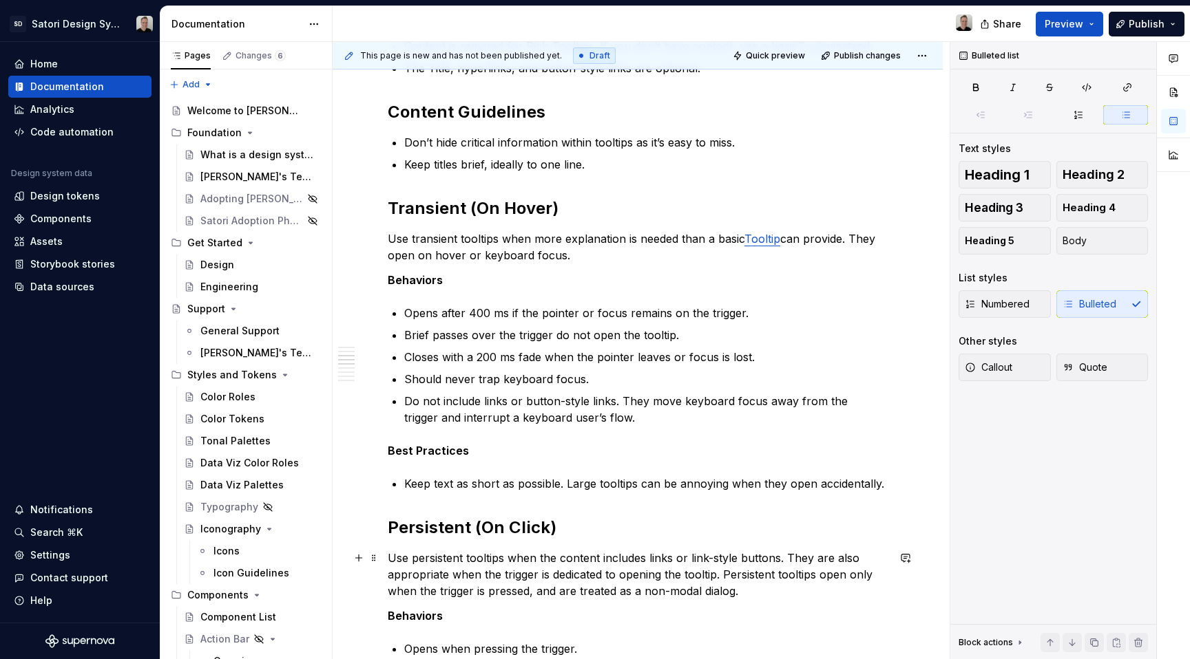
scroll to position [572, 0]
click at [401, 486] on div "Anatomy General Usage Use Rich Tooltips when you need to provide additional con…" at bounding box center [638, 479] width 500 height 1558
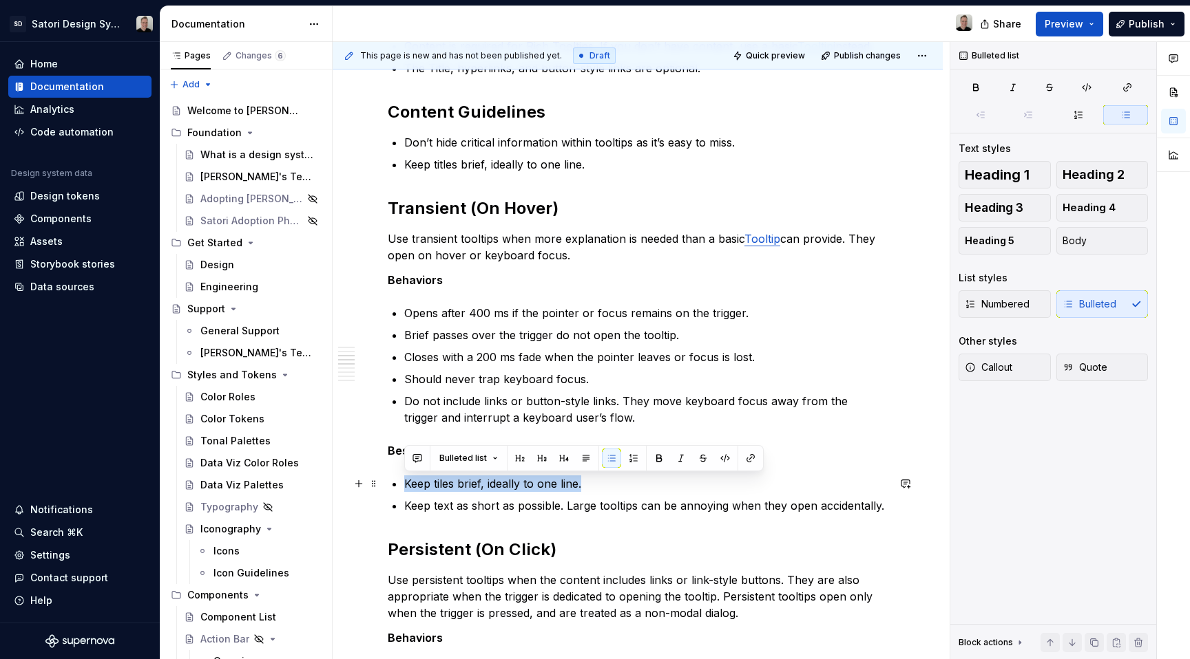
drag, startPoint x: 582, startPoint y: 485, endPoint x: 390, endPoint y: 485, distance: 192.7
click at [390, 485] on div "Anatomy General Usage Use Rich Tooltips when you need to provide additional con…" at bounding box center [638, 490] width 500 height 1581
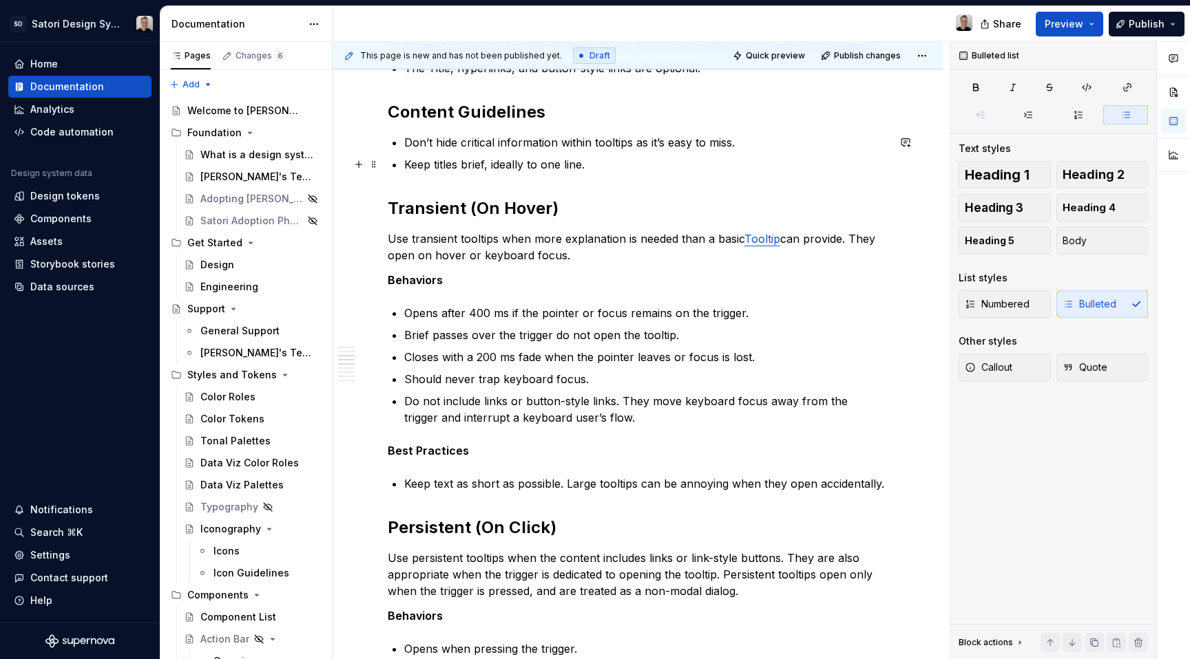
click at [618, 158] on p "Keep titles brief, ideally to one line." at bounding box center [645, 164] width 483 height 17
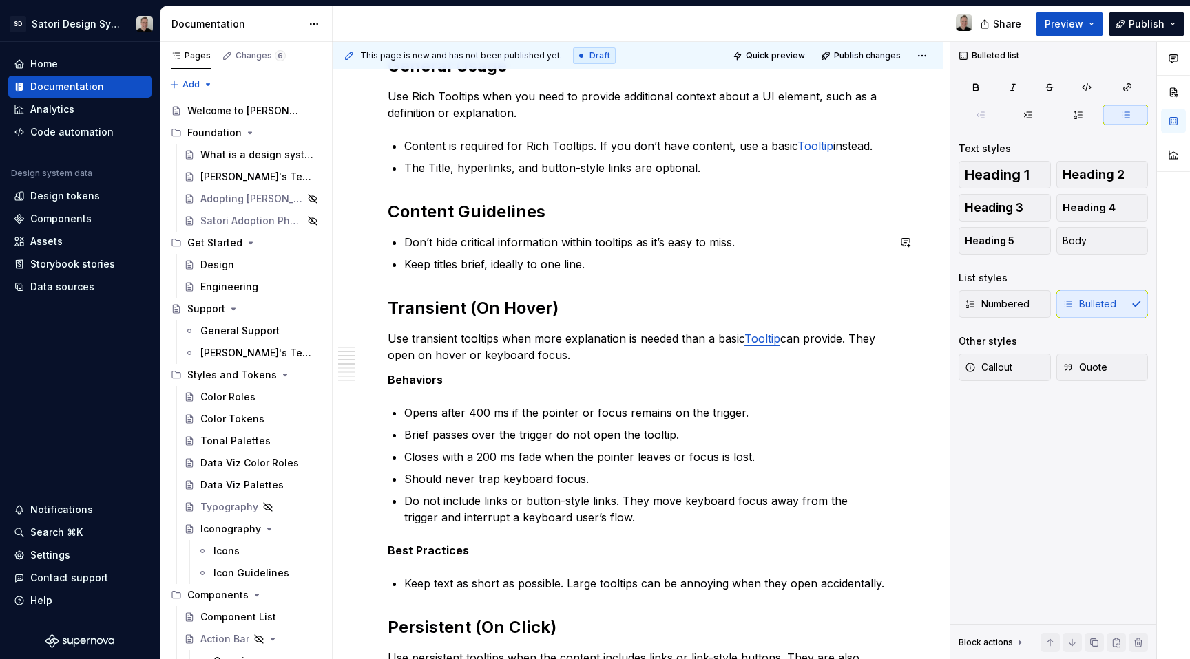
scroll to position [437, 0]
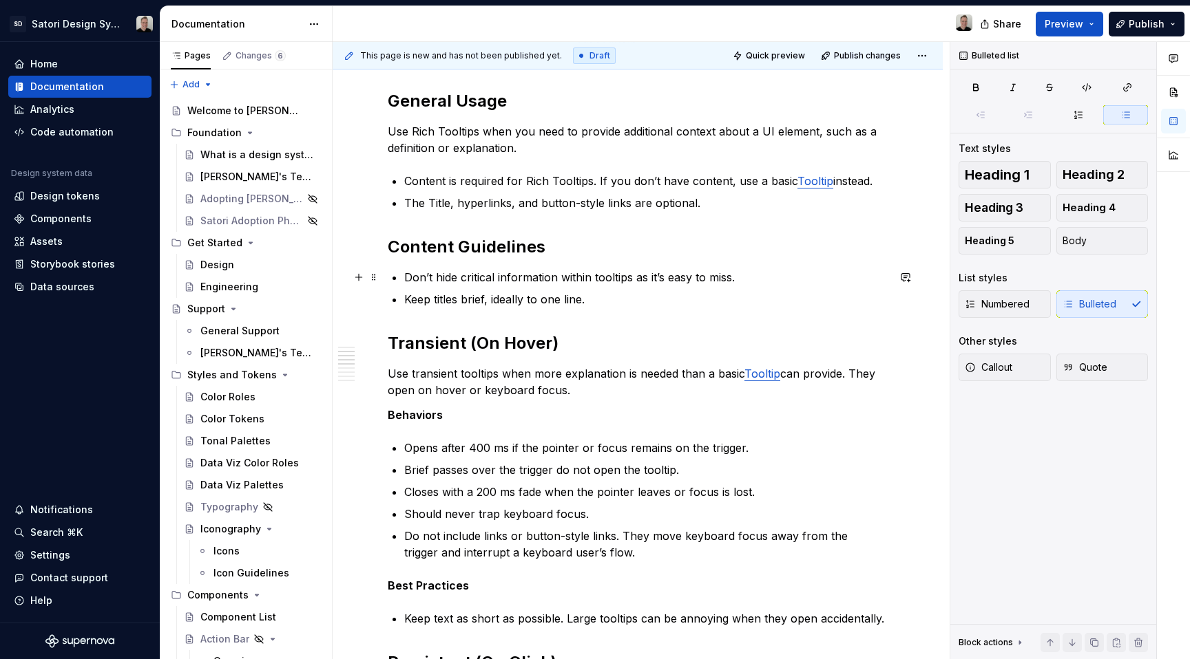
click at [756, 279] on p "Don’t hide critical information within tooltips as it’s easy to miss." at bounding box center [645, 277] width 483 height 17
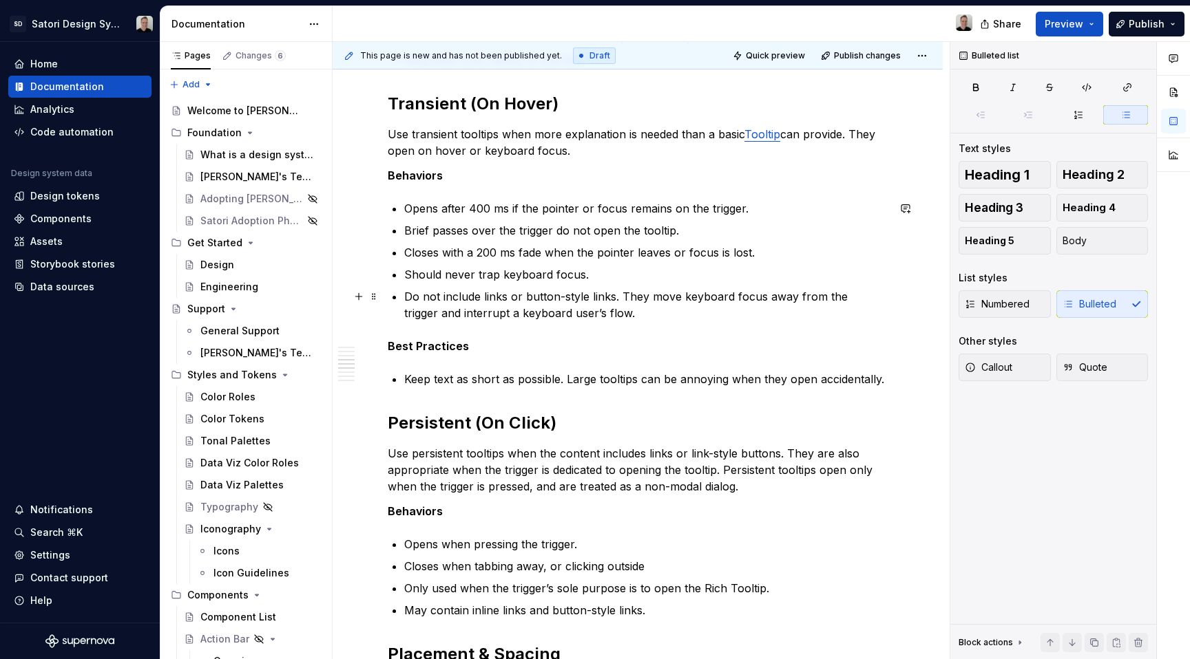
scroll to position [678, 0]
click at [440, 376] on p "Keep text as short as possible. Large tooltips can be annoying when they open a…" at bounding box center [645, 378] width 483 height 17
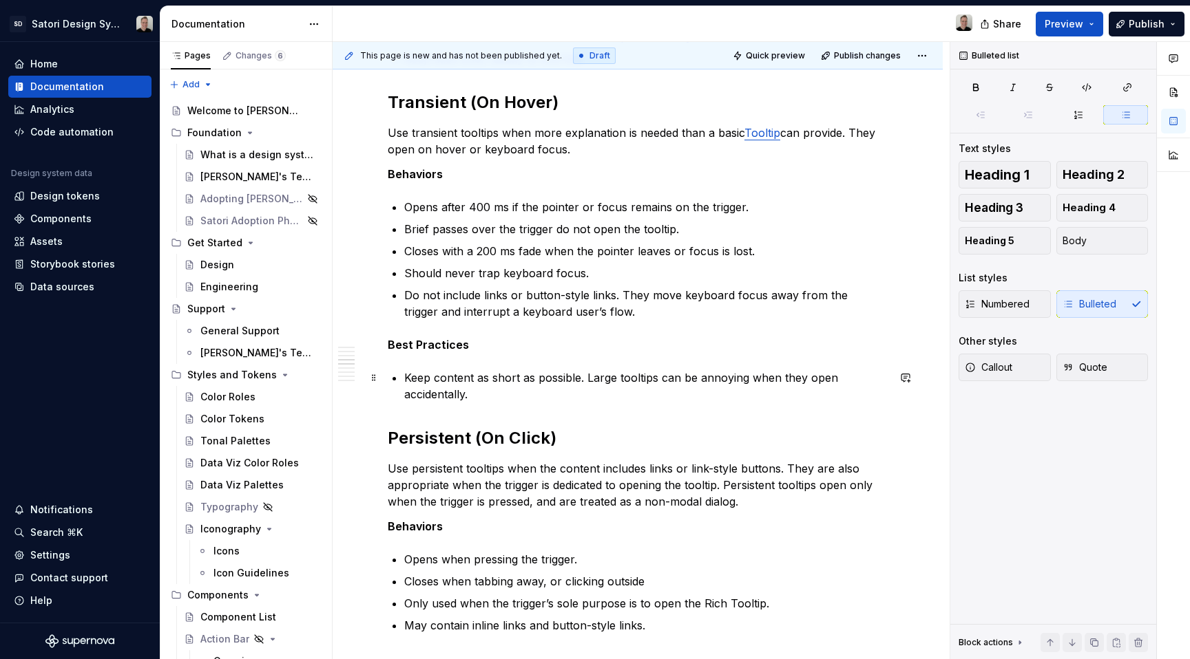
click at [575, 392] on p "Keep content as short as possible. Large tooltips can be annoying when they ope…" at bounding box center [645, 386] width 483 height 33
drag, startPoint x: 434, startPoint y: 378, endPoint x: 443, endPoint y: 379, distance: 9.1
click at [434, 379] on p "Keep content as short as possible. Large tooltips can be annoying when they ope…" at bounding box center [645, 386] width 483 height 33
click at [576, 368] on div "Anatomy General Usage Use Rich Tooltips when you need to provide additional con…" at bounding box center [638, 381] width 500 height 1575
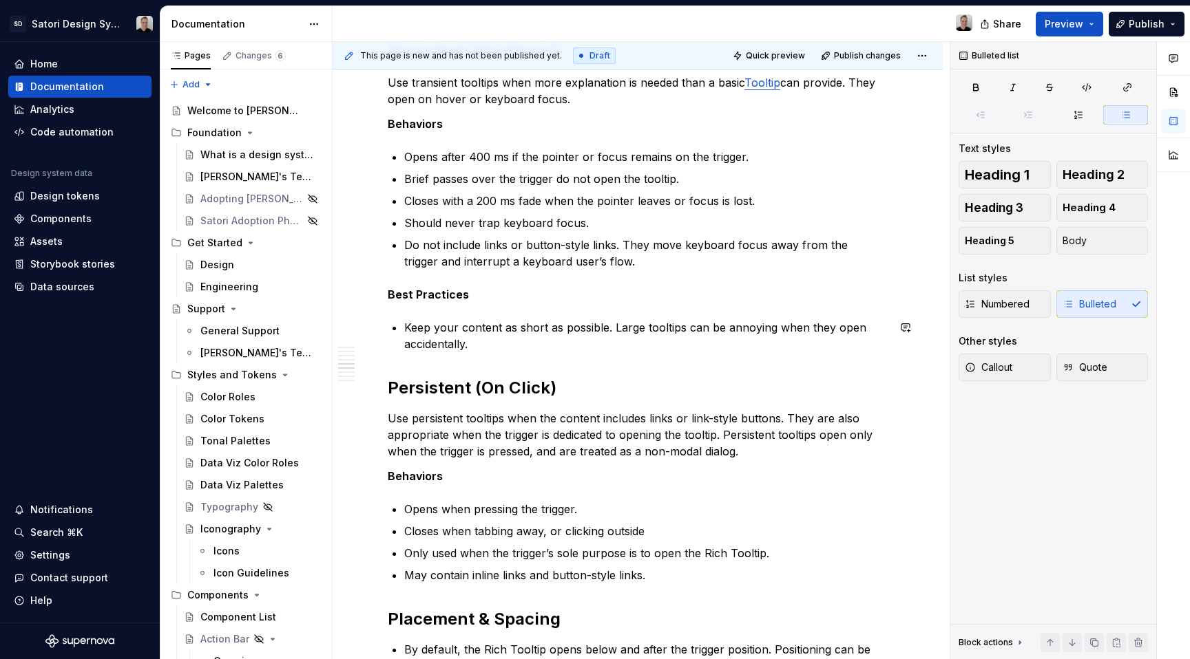
scroll to position [759, 0]
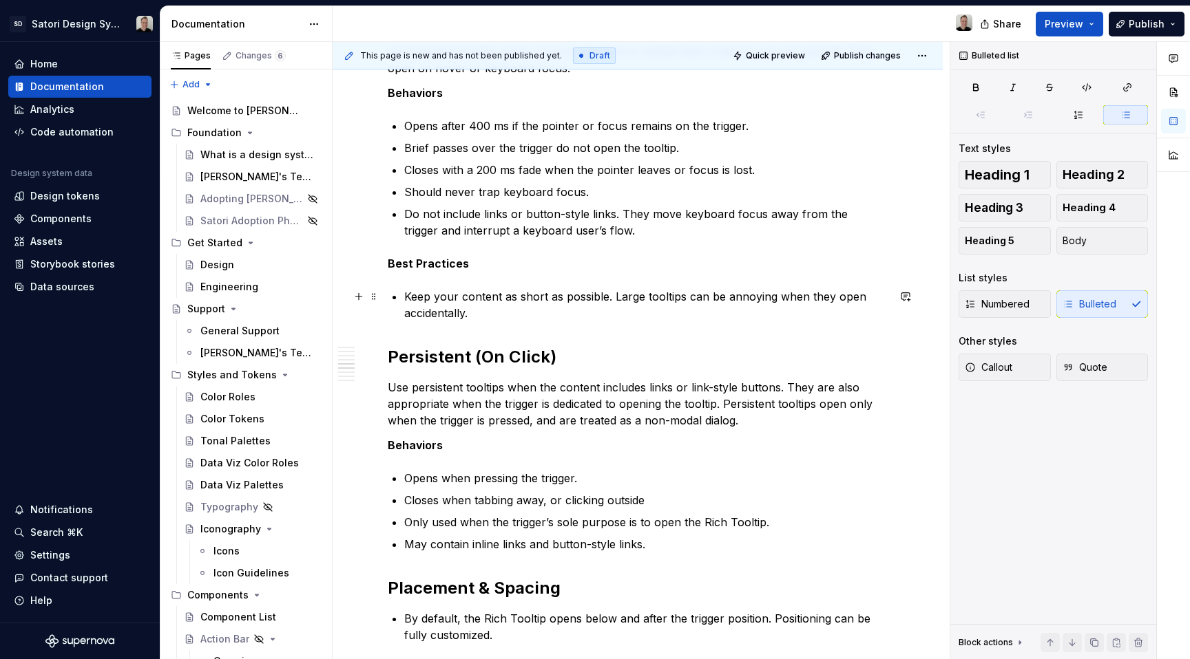
click at [445, 300] on p "Keep your content as short as possible. Large tooltips can be annoying when the…" at bounding box center [645, 304] width 483 height 33
click at [655, 304] on p "Keep the content as short as possible. Large tooltips can be annoying when they…" at bounding box center [645, 304] width 483 height 33
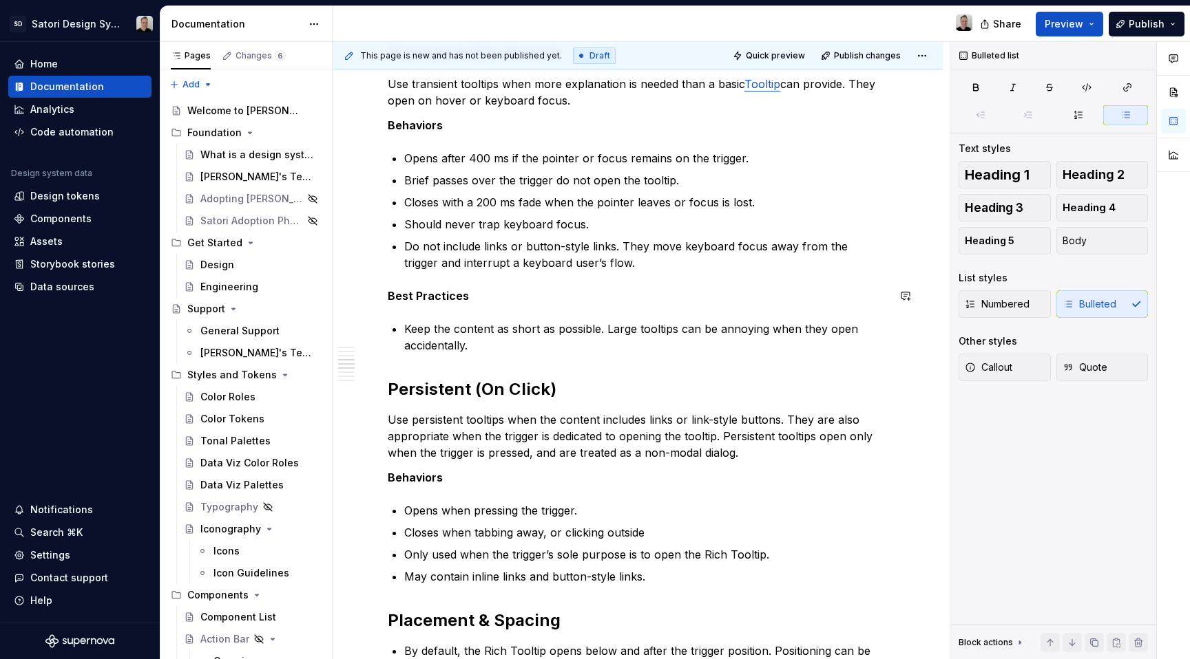
scroll to position [690, 0]
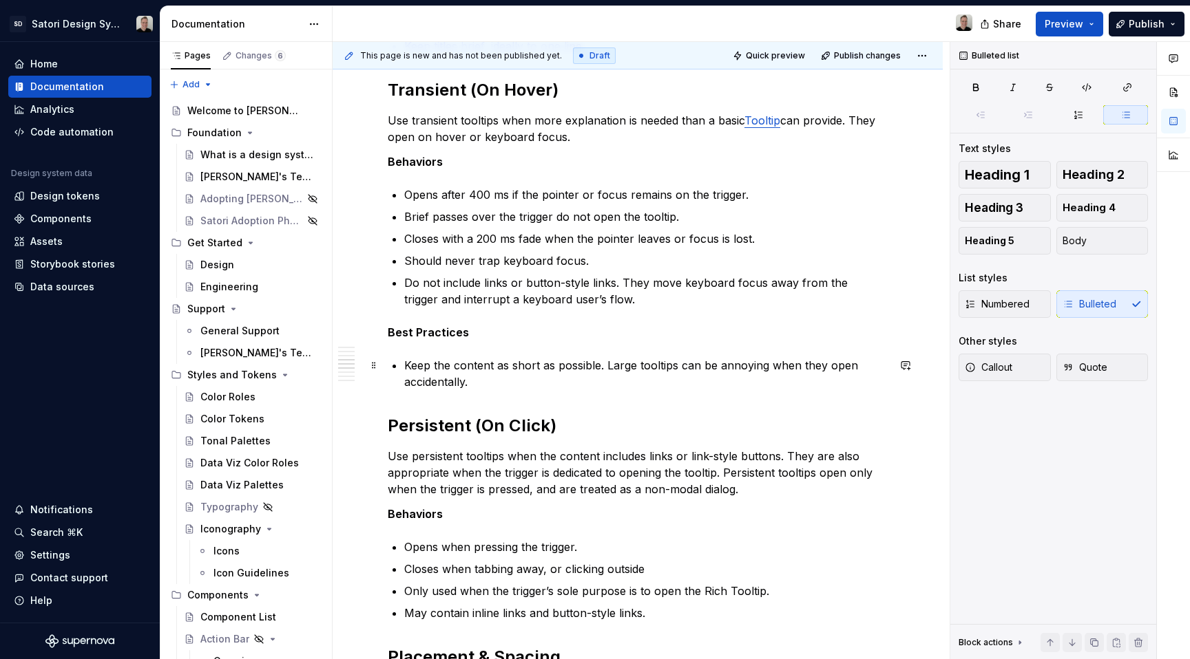
click at [751, 374] on p "Keep the content as short as possible. Large tooltips can be annoying when they…" at bounding box center [645, 373] width 483 height 33
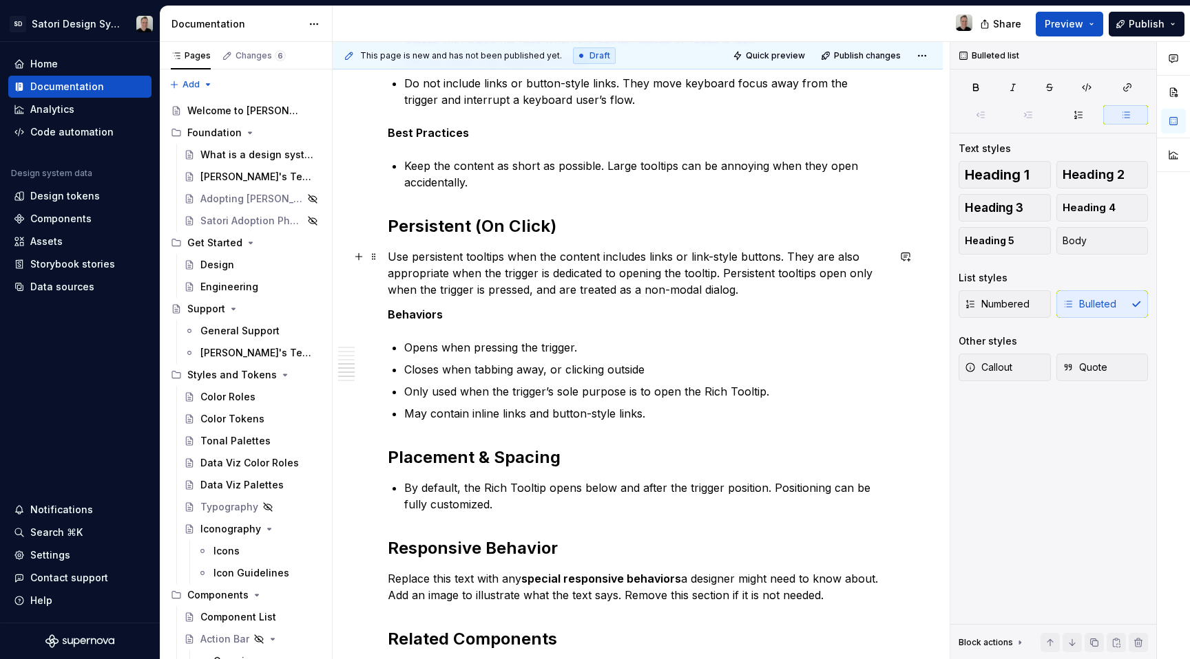
scroll to position [897, 0]
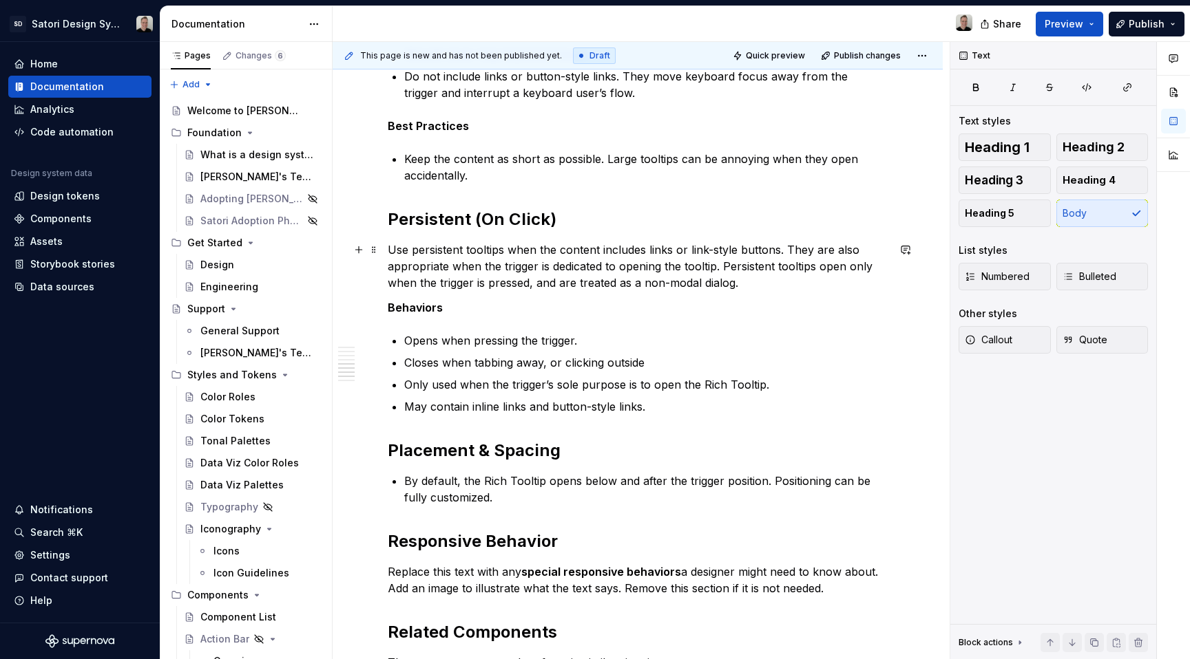
click at [759, 282] on p "Use persistent tooltips when the content includes links or link-style buttons. …" at bounding box center [638, 267] width 500 height 50
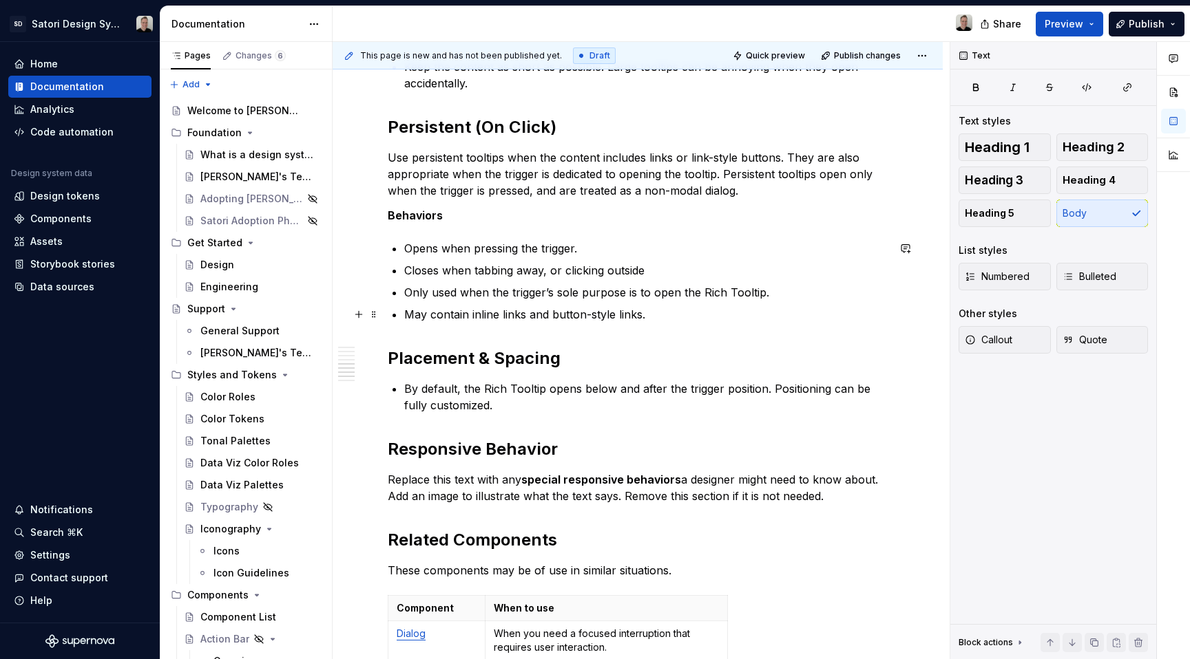
scroll to position [1035, 0]
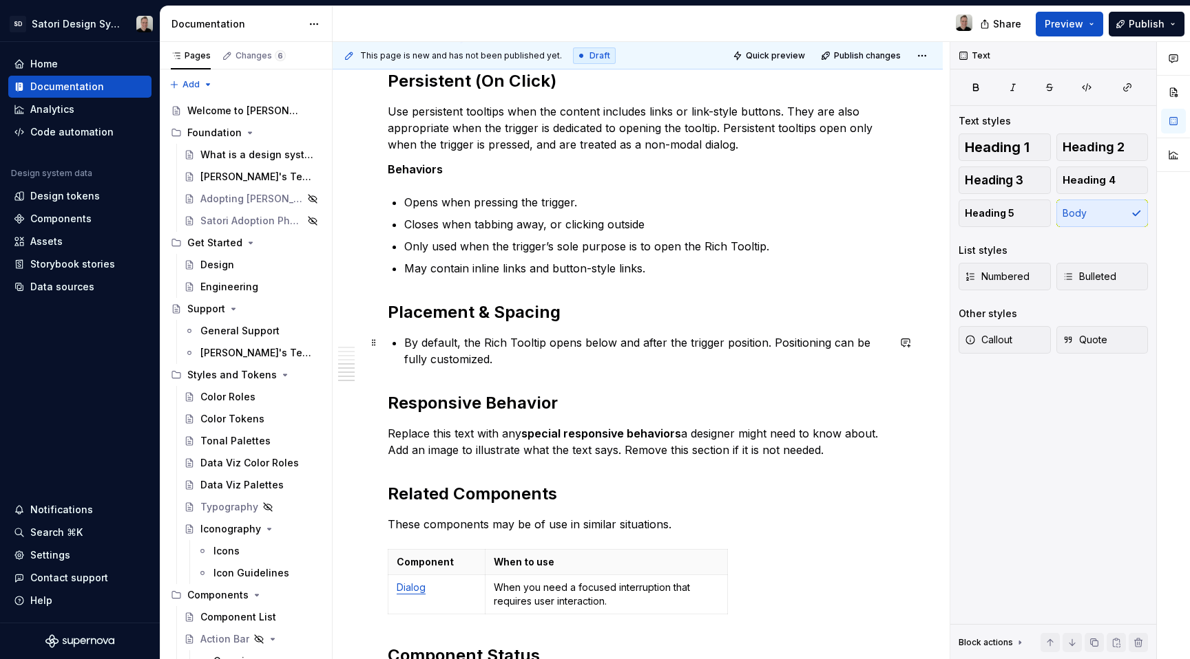
click at [568, 352] on p "By default, the Rich Tooltip opens below and after the trigger position. Positi…" at bounding box center [645, 351] width 483 height 33
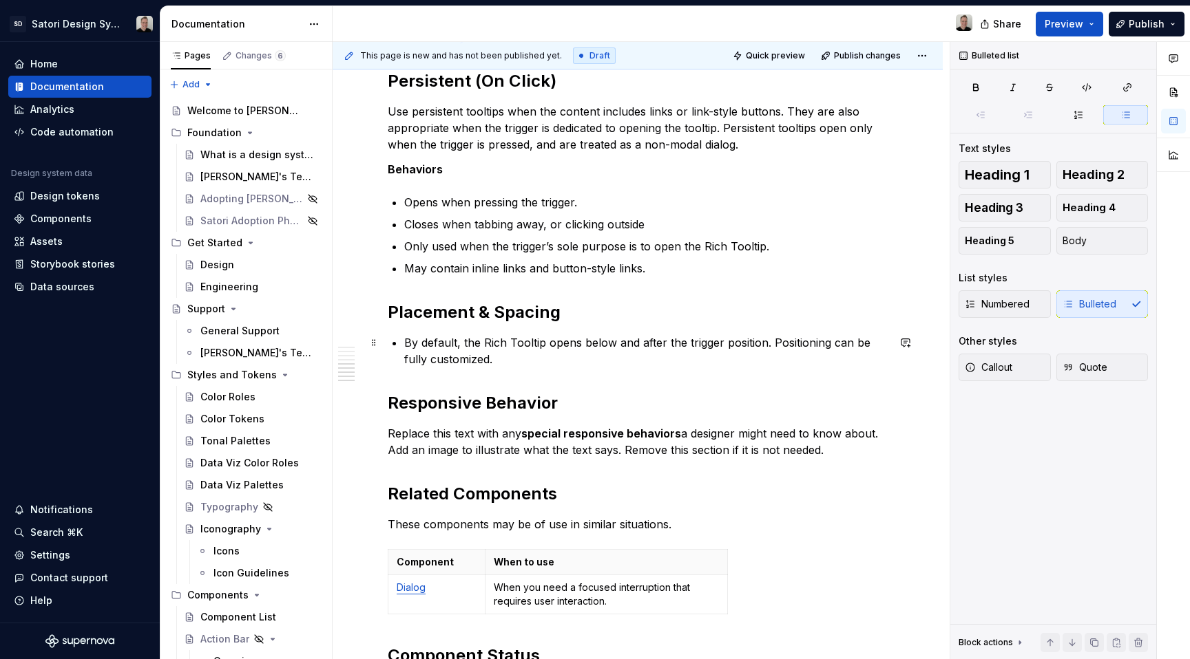
click at [599, 352] on p "By default, the Rich Tooltip opens below and after the trigger position. Positi…" at bounding box center [645, 351] width 483 height 33
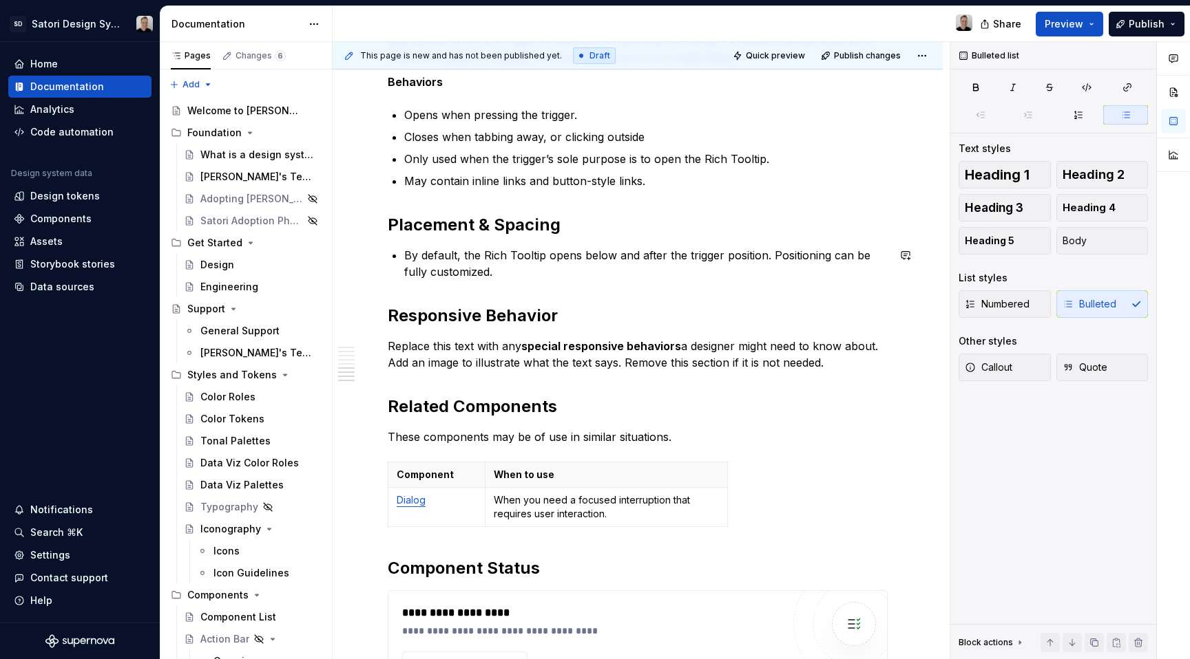
scroll to position [1134, 0]
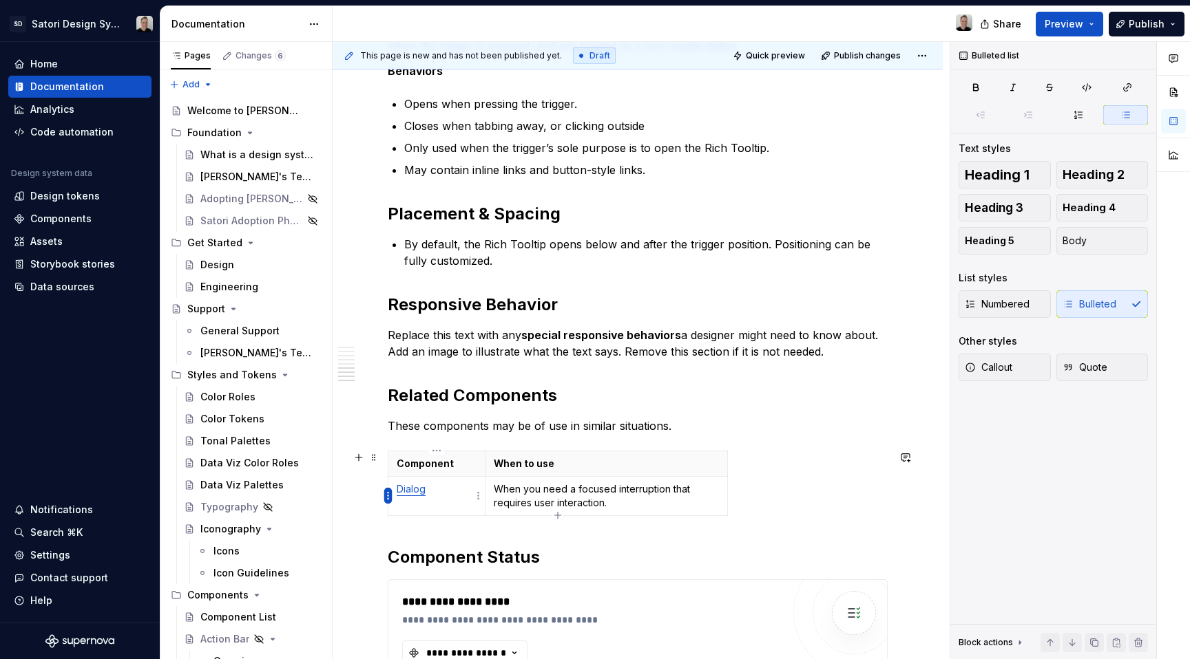
click at [390, 496] on html "SD Satori Design System Home Documentation Analytics Code automation Design sys…" at bounding box center [595, 329] width 1190 height 659
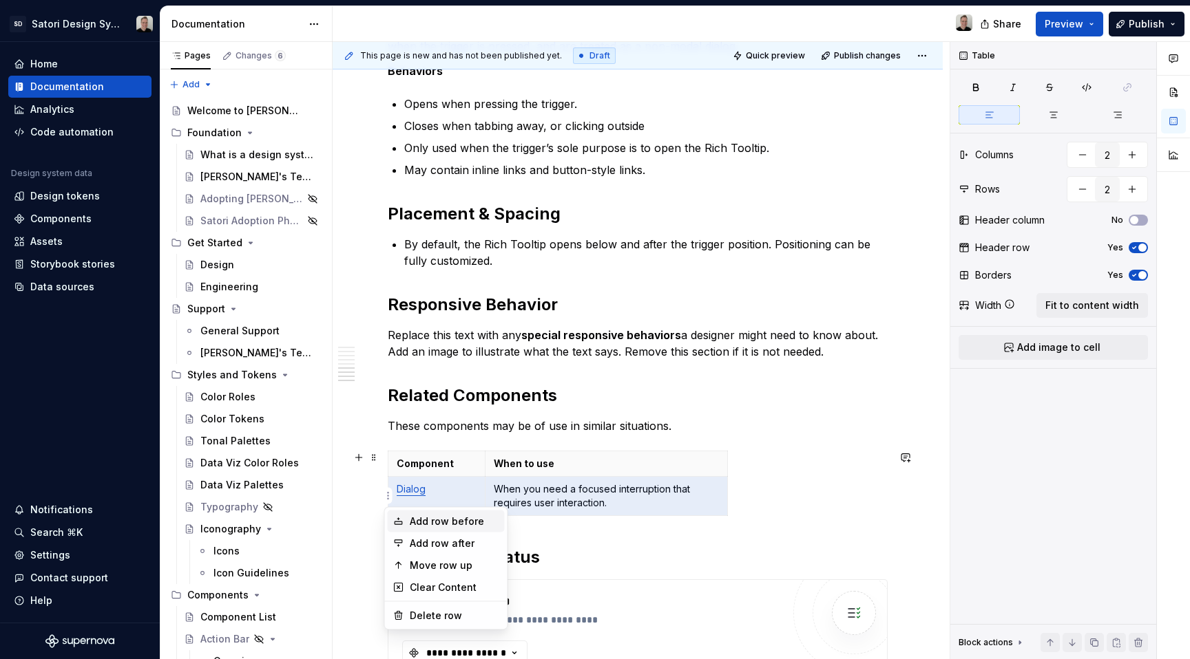
click at [446, 527] on div "Add row before" at bounding box center [454, 522] width 89 height 14
type input "3"
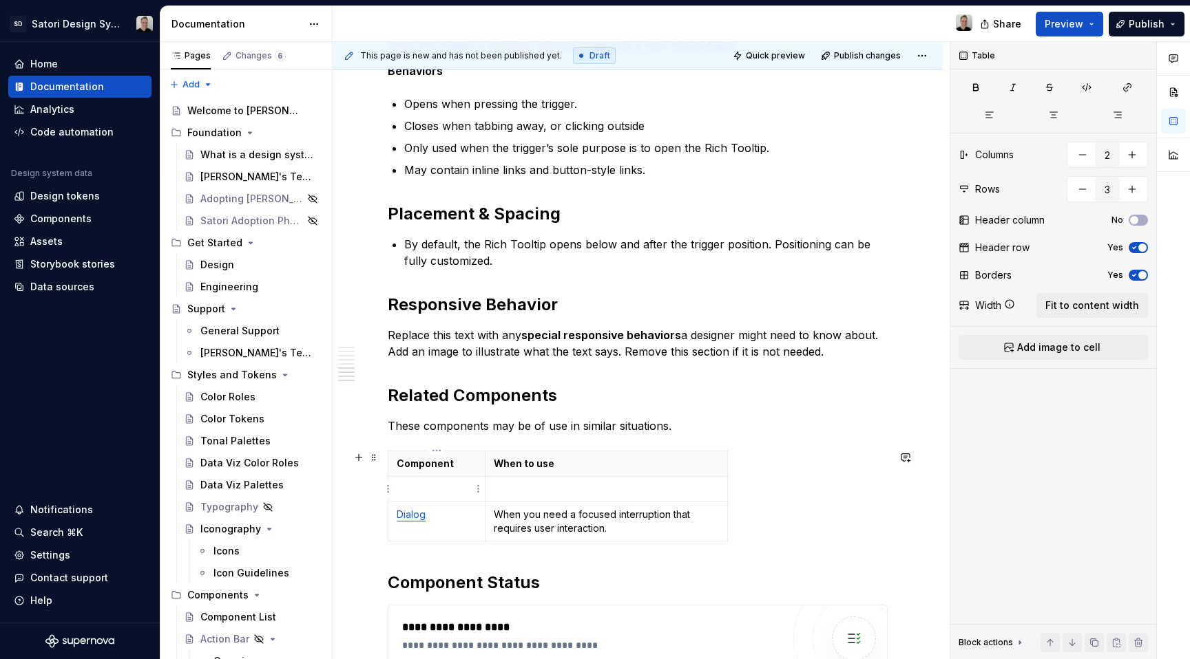
click at [428, 491] on p at bounding box center [437, 490] width 80 height 14
click at [409, 481] on td "Tooltip" at bounding box center [436, 489] width 97 height 25
click at [531, 466] on button "button" at bounding box center [526, 464] width 19 height 19
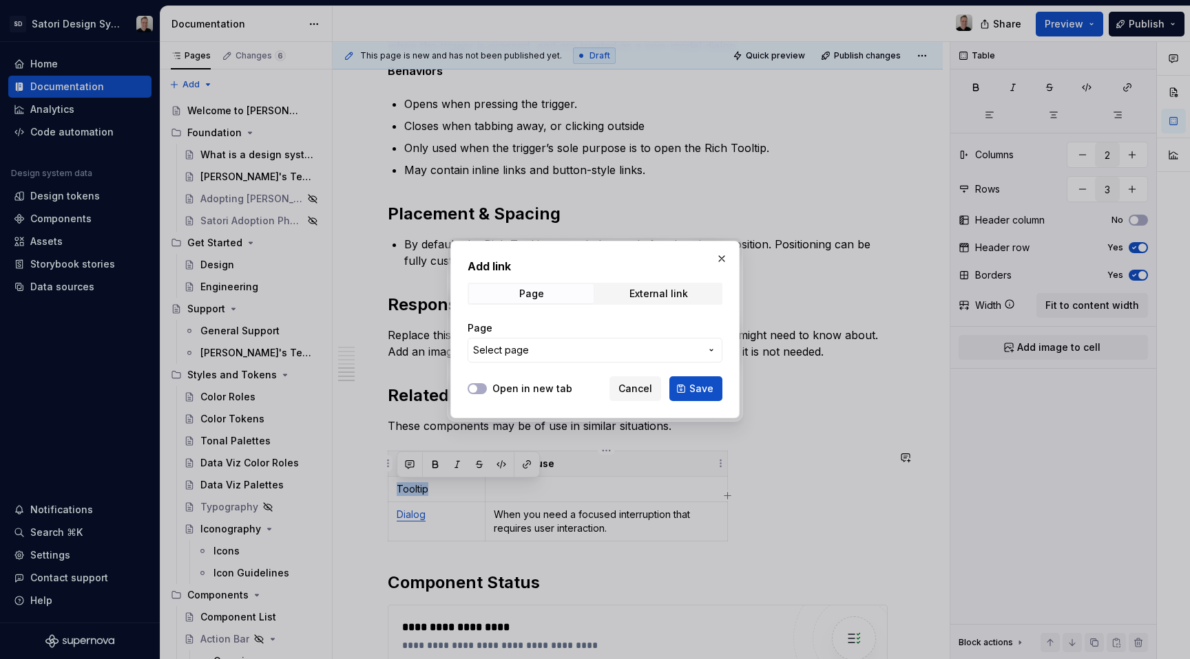
click at [554, 357] on span "Select page" at bounding box center [586, 350] width 227 height 14
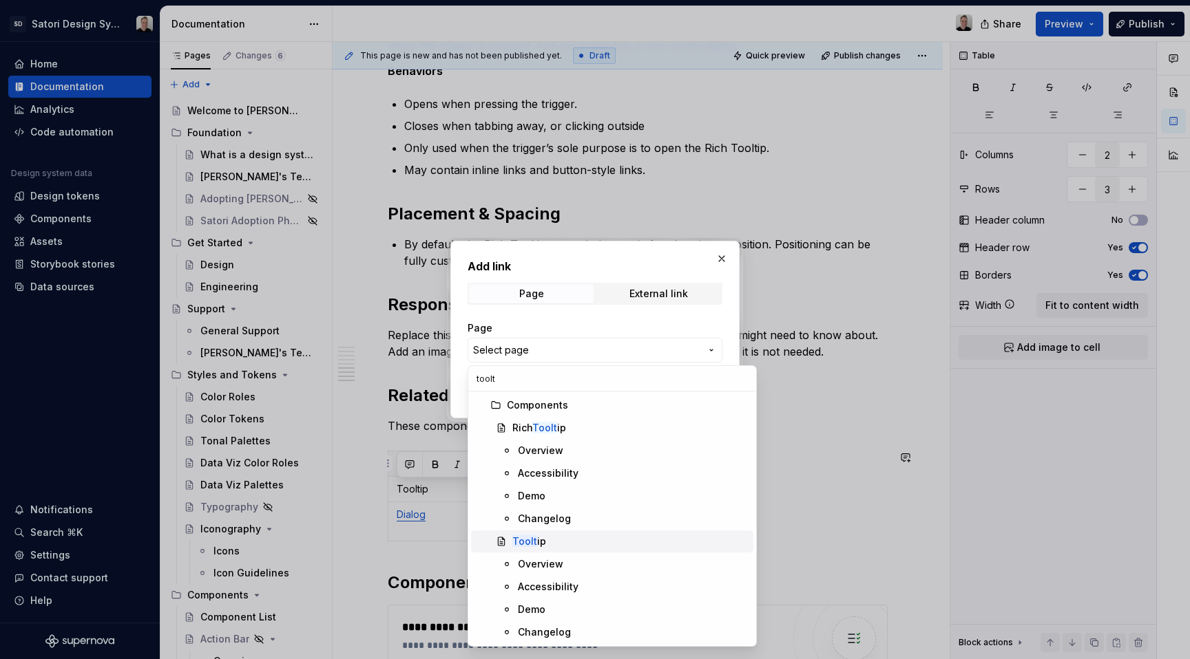
type input "toolt"
click at [540, 536] on div "Toolt ip" at bounding box center [529, 542] width 34 height 14
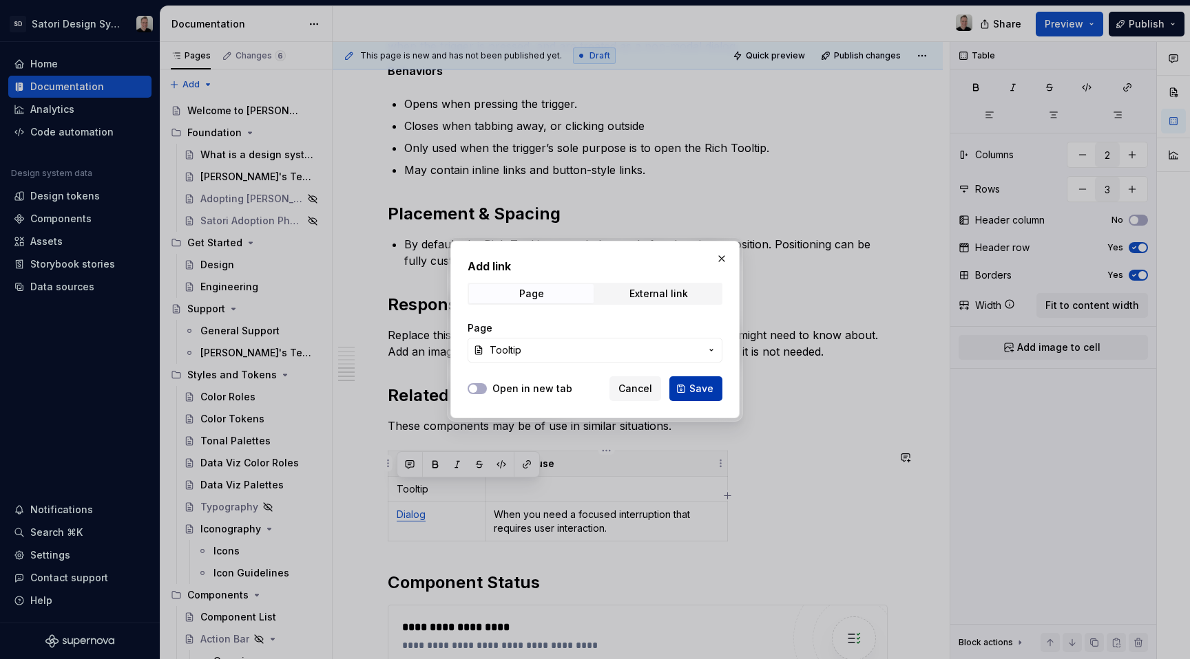
click at [692, 389] on span "Save" at bounding box center [701, 389] width 24 height 14
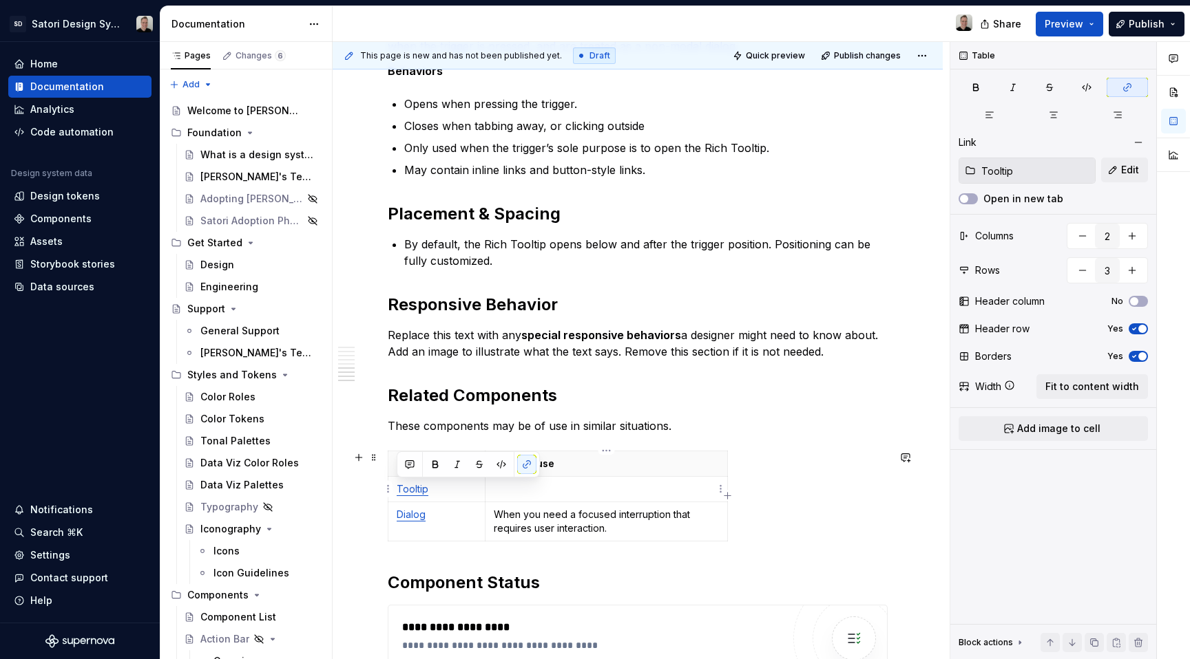
click at [562, 493] on p at bounding box center [606, 490] width 225 height 14
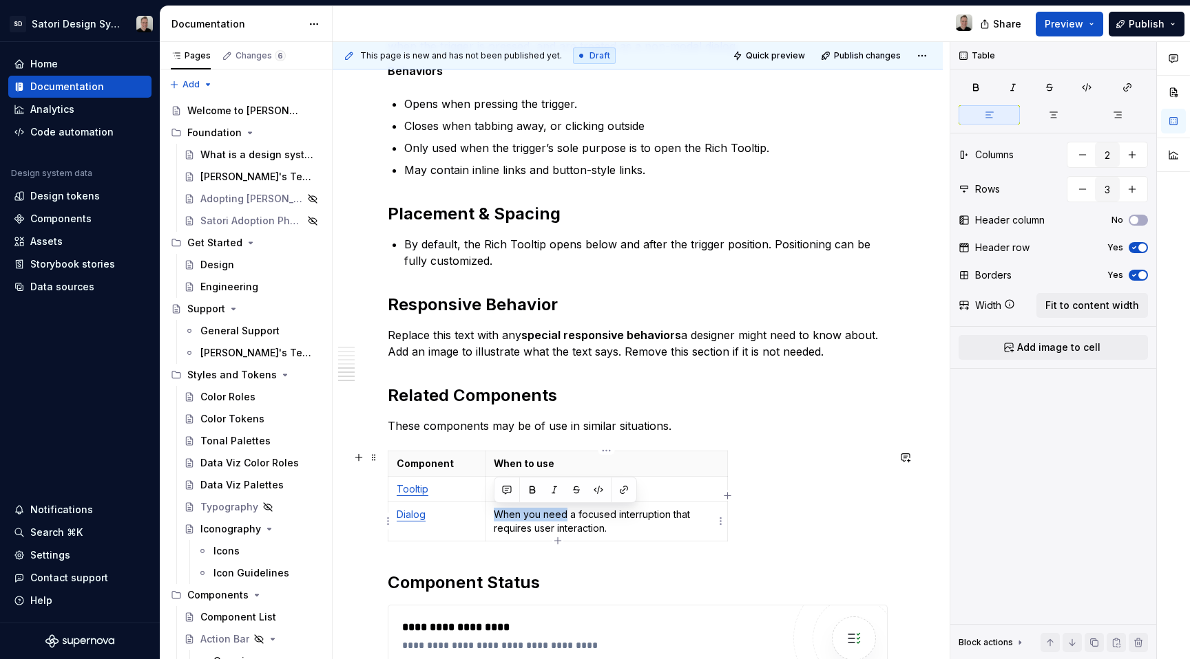
drag, startPoint x: 494, startPoint y: 516, endPoint x: 564, endPoint y: 515, distance: 69.5
click at [564, 515] on p "When you need a focused interruption that requires user interaction." at bounding box center [606, 522] width 225 height 28
click at [563, 524] on p "When you need a focused interruption that requires user interaction." at bounding box center [606, 522] width 225 height 28
click at [524, 493] on p at bounding box center [606, 490] width 225 height 14
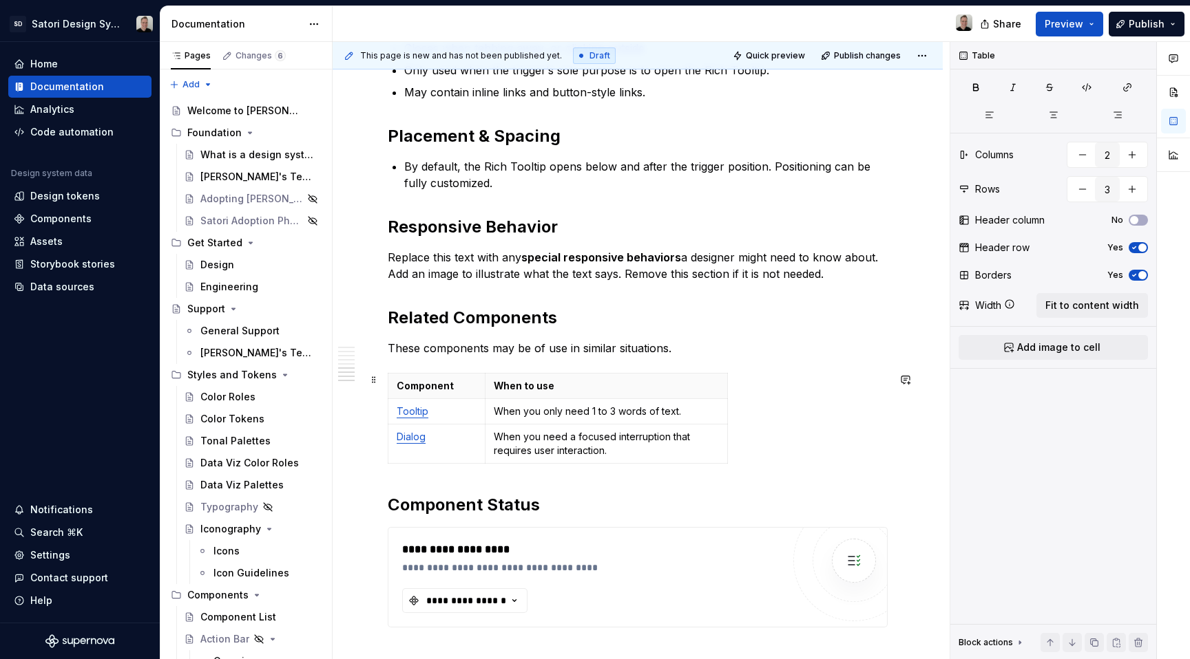
scroll to position [1245, 0]
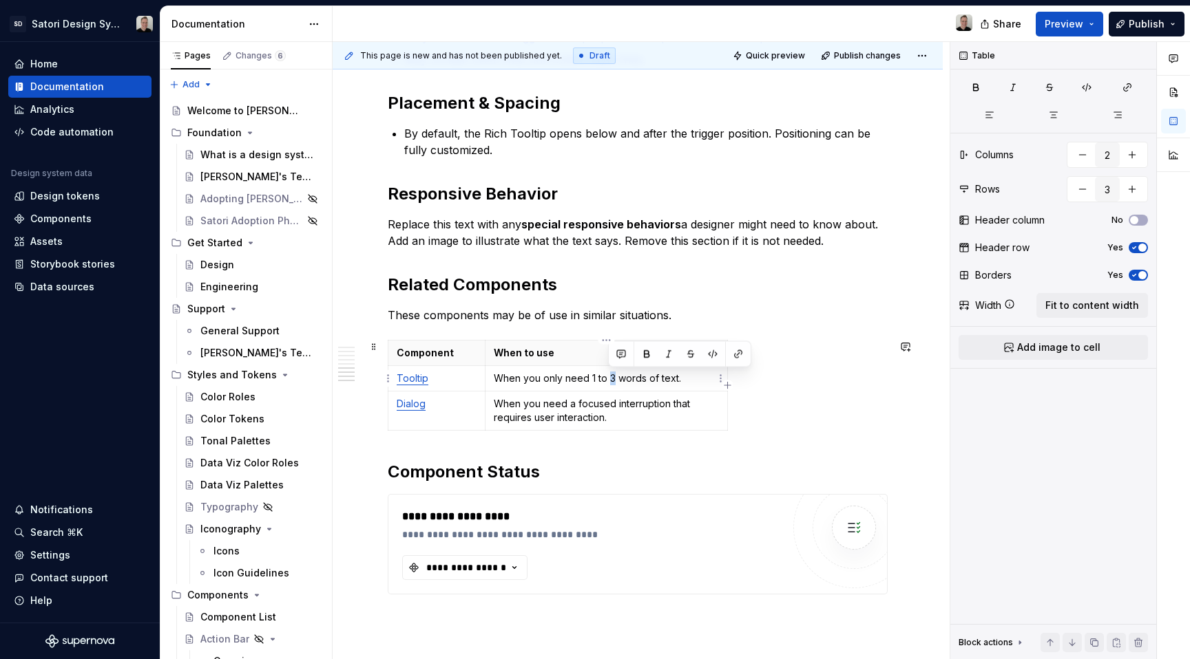
click at [613, 380] on p "When you only need 1 to 3 words of text." at bounding box center [606, 379] width 225 height 14
click at [643, 412] on p "When you need a focused interruption that requires user interaction." at bounding box center [606, 411] width 225 height 28
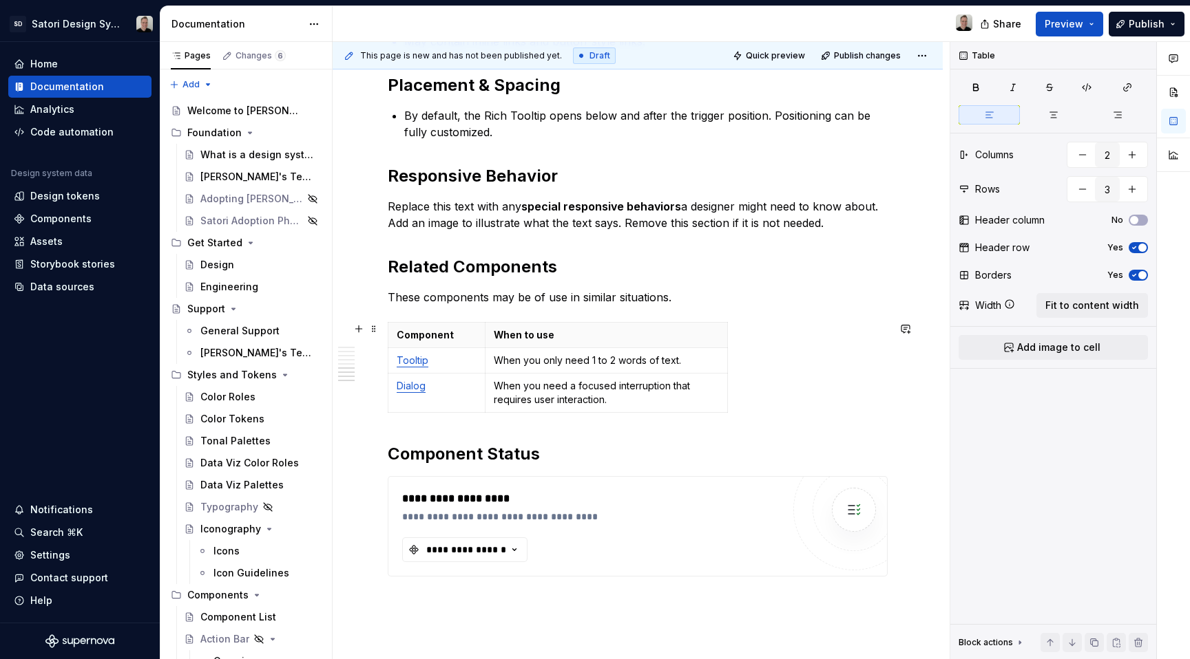
scroll to position [1269, 0]
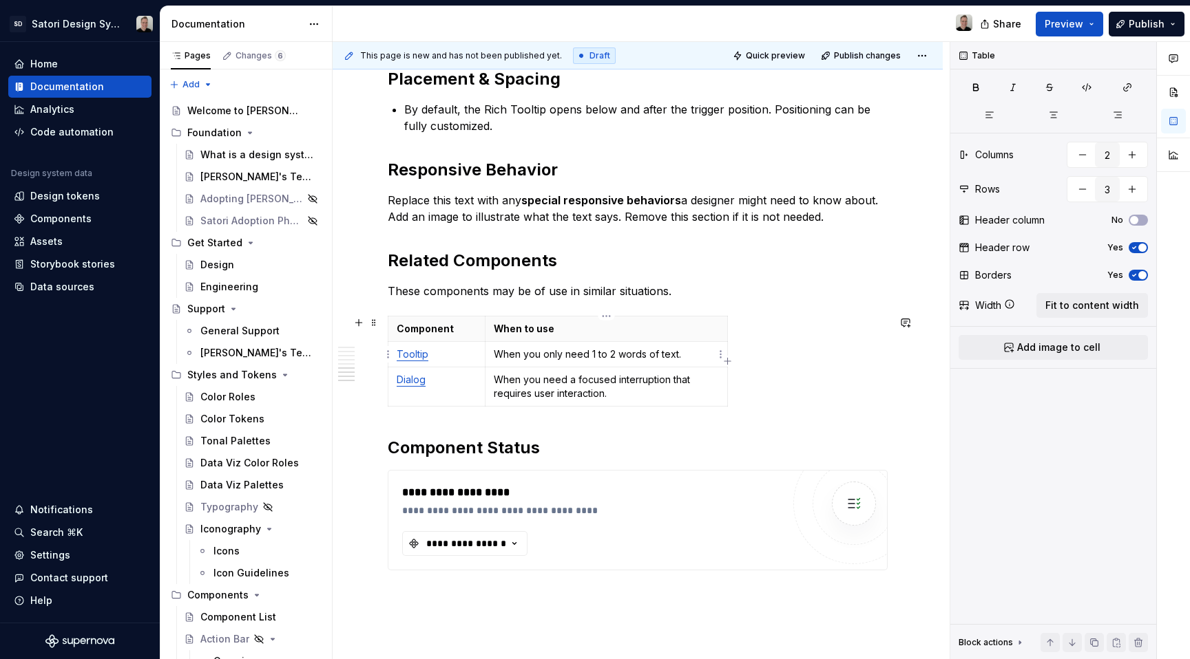
click at [592, 357] on p "When you only need 1 to 2 words of text." at bounding box center [606, 355] width 225 height 14
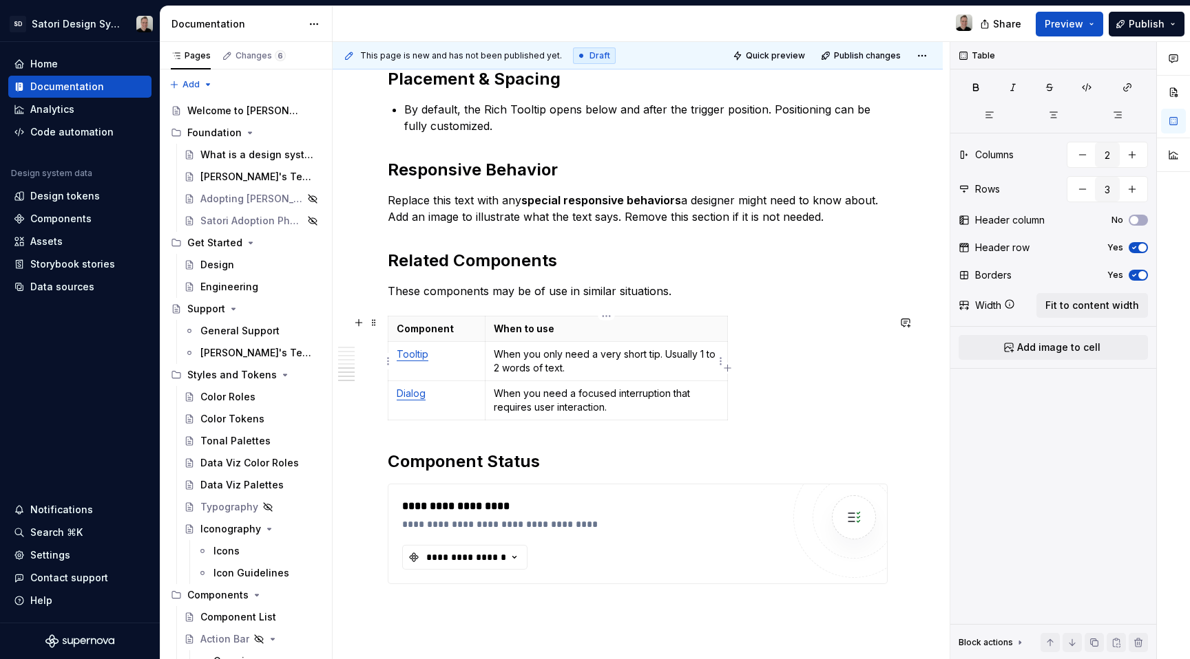
click at [662, 356] on p "When you only need a very short tip. Usually 1 to 2 words of text." at bounding box center [606, 362] width 225 height 28
click at [661, 356] on p "When you only need a very short tip, usually 1 to 2 words of text." at bounding box center [606, 362] width 225 height 28
click at [624, 403] on p "When you need a focused interruption that requires user interaction." at bounding box center [606, 401] width 225 height 28
click at [638, 284] on p "These components may be of use in similar situations." at bounding box center [638, 291] width 500 height 17
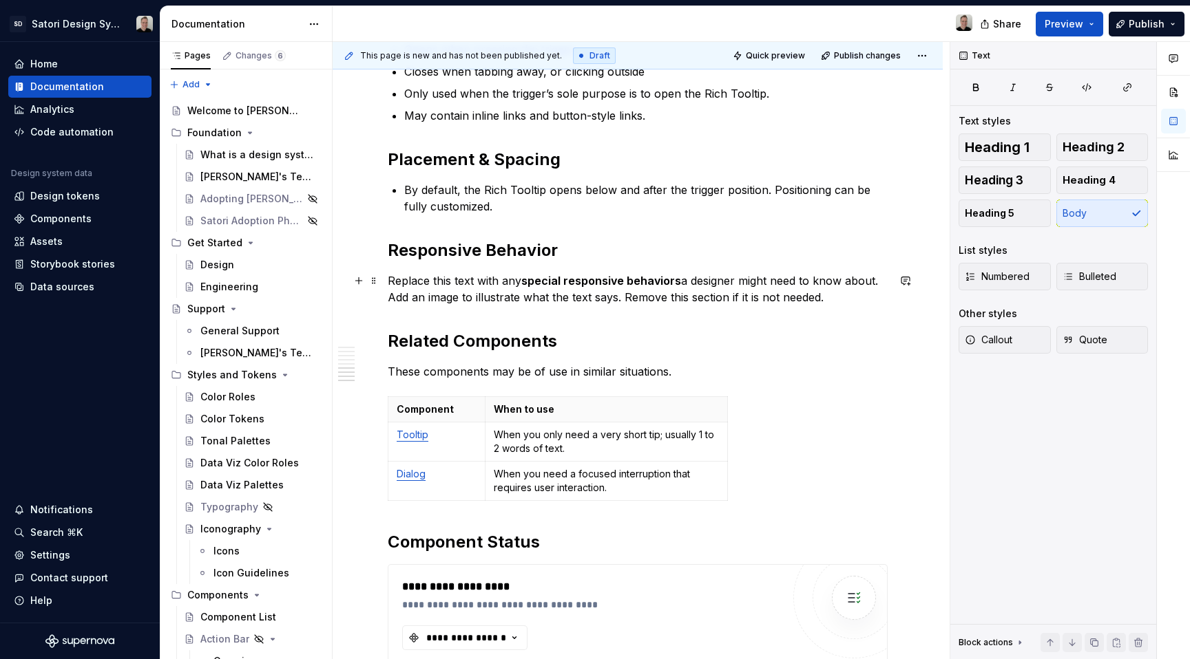
scroll to position [1185, 0]
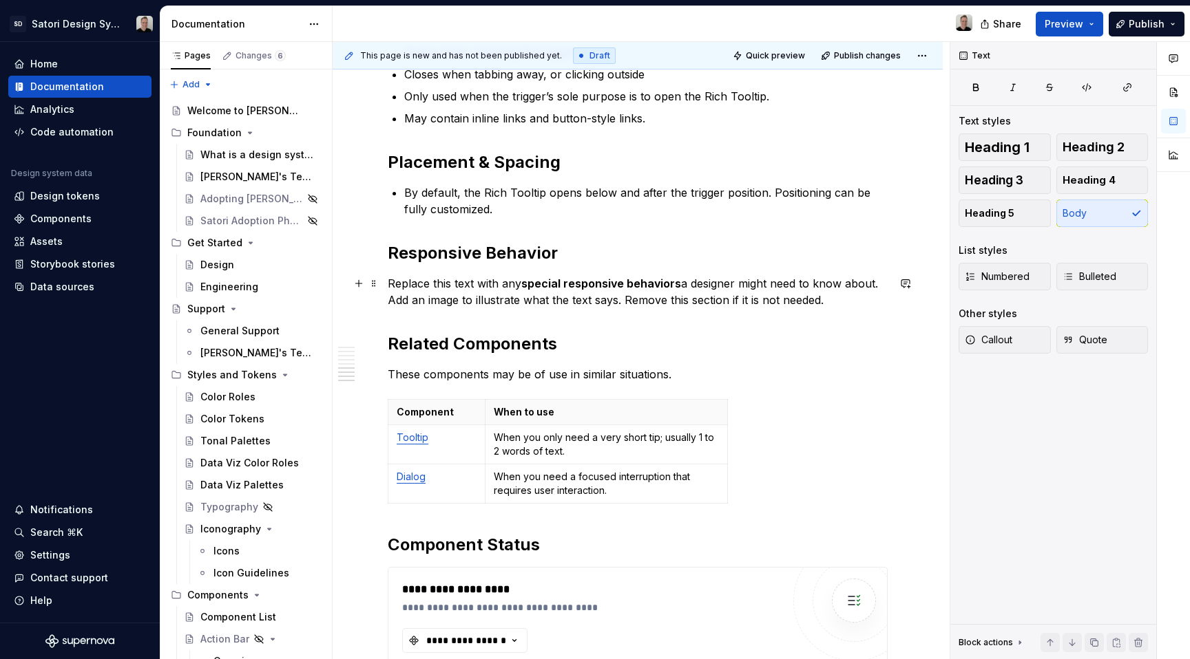
click at [615, 292] on p "Replace this text with any special responsive behaviors a designer might need t…" at bounding box center [638, 291] width 500 height 33
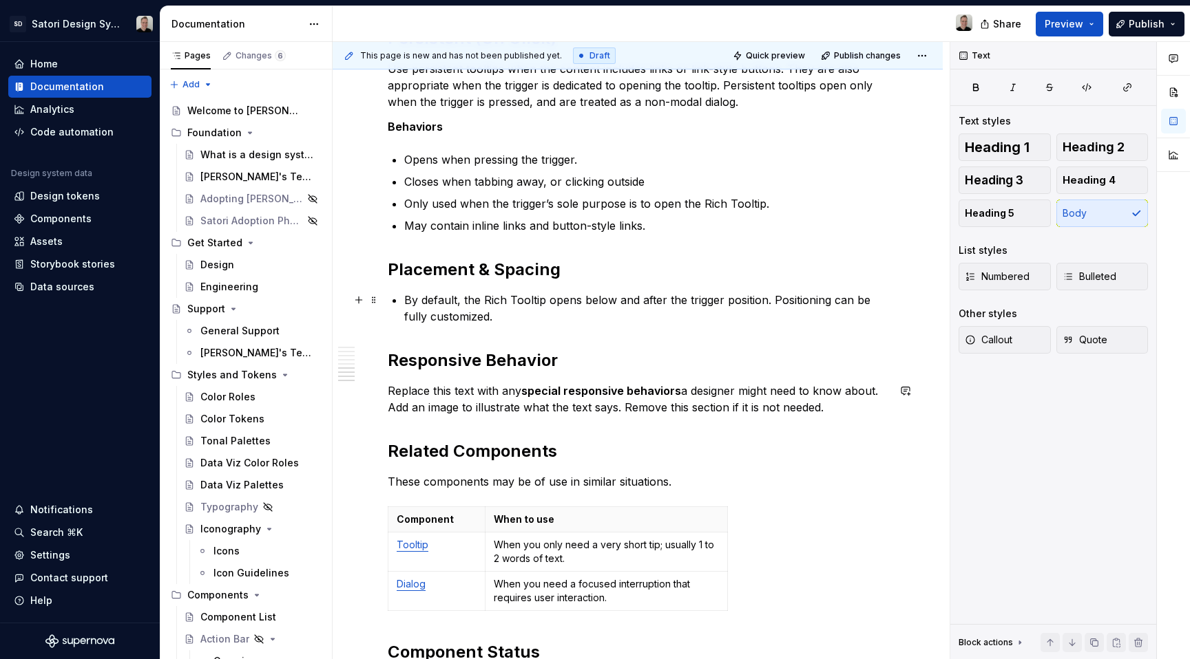
scroll to position [1066, 0]
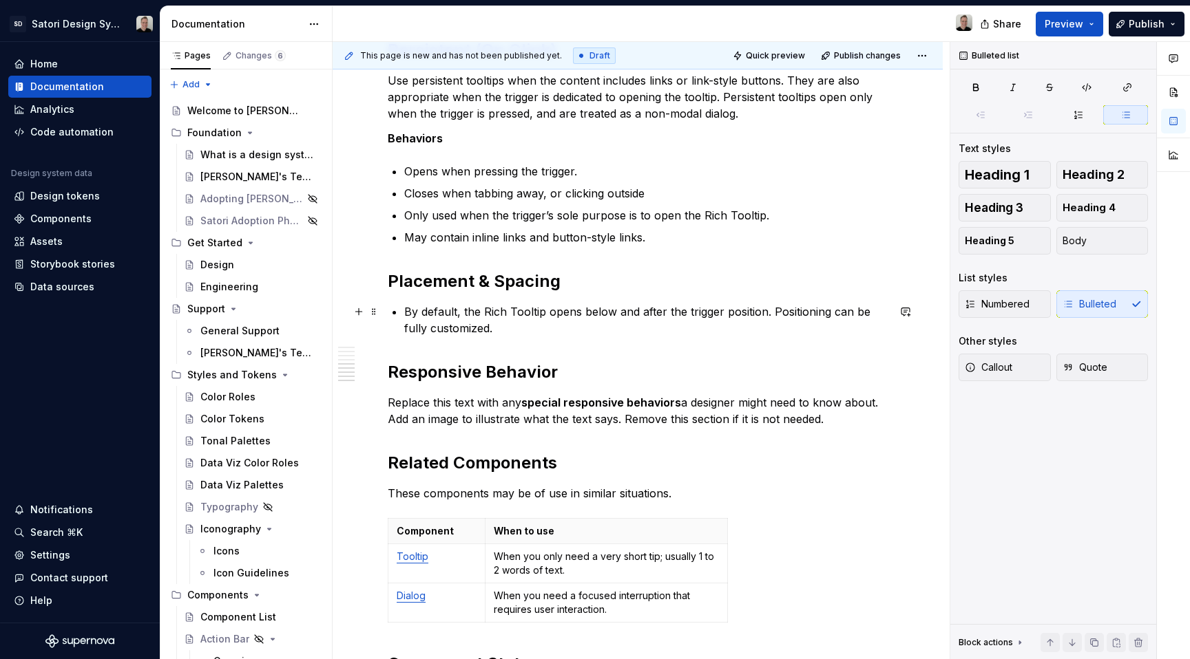
click at [587, 328] on p "By default, the Rich Tooltip opens below and after the trigger position. Positi…" at bounding box center [645, 320] width 483 height 33
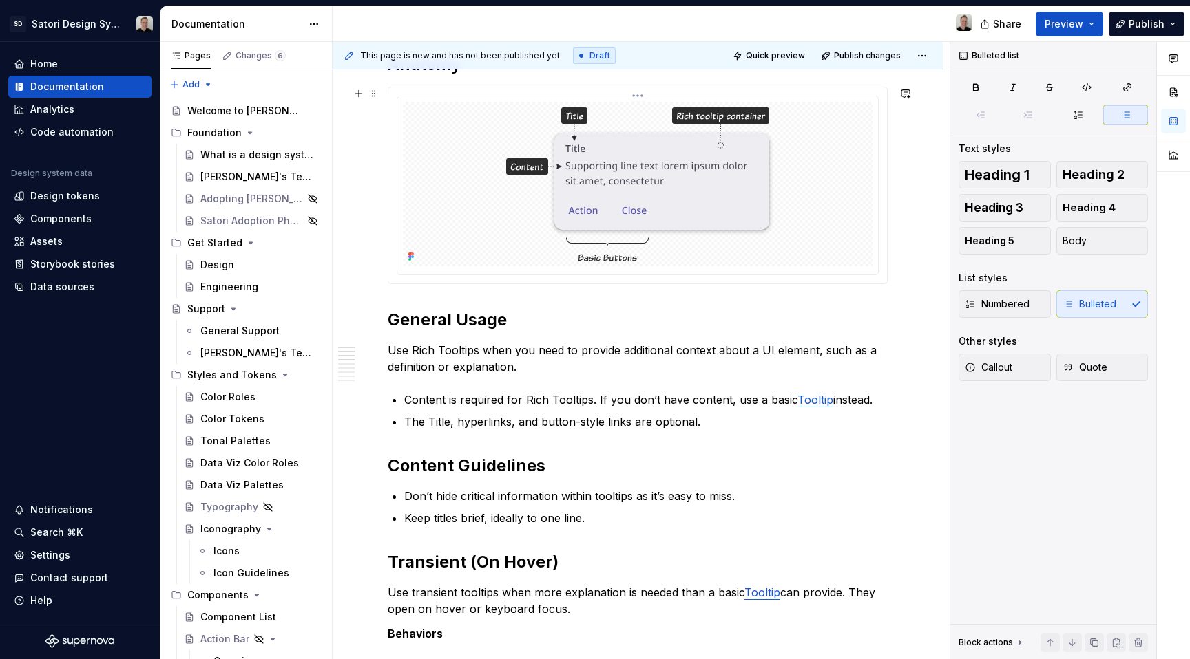
scroll to position [0, 0]
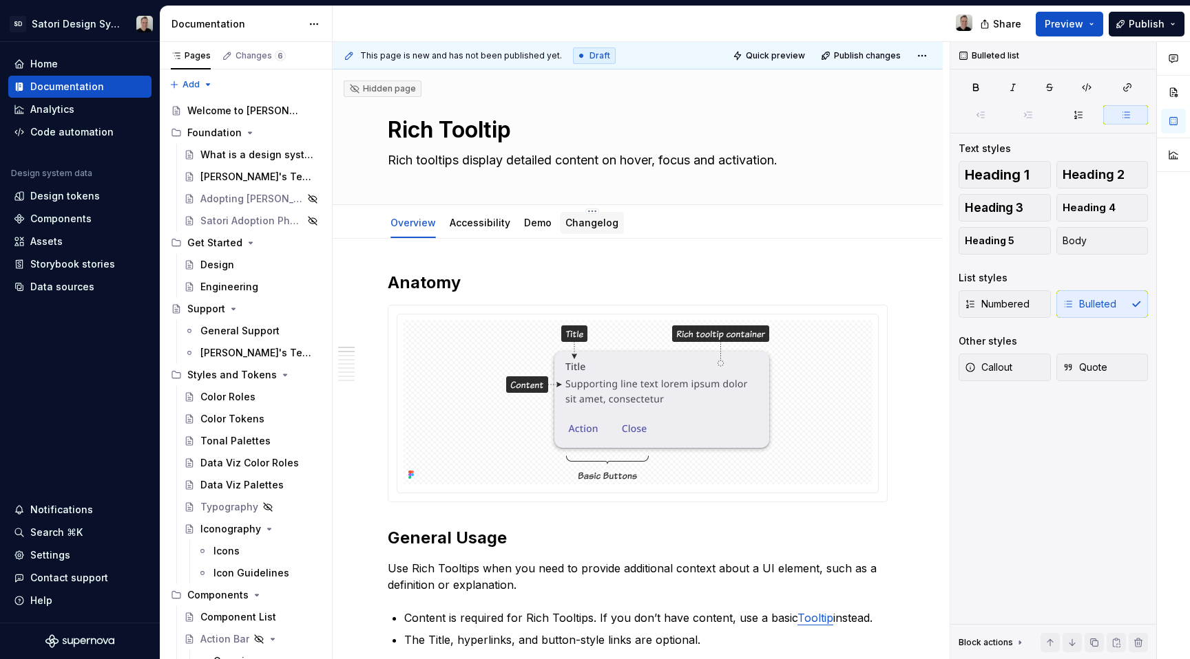
type textarea "*"
